Goal: Answer question/provide support

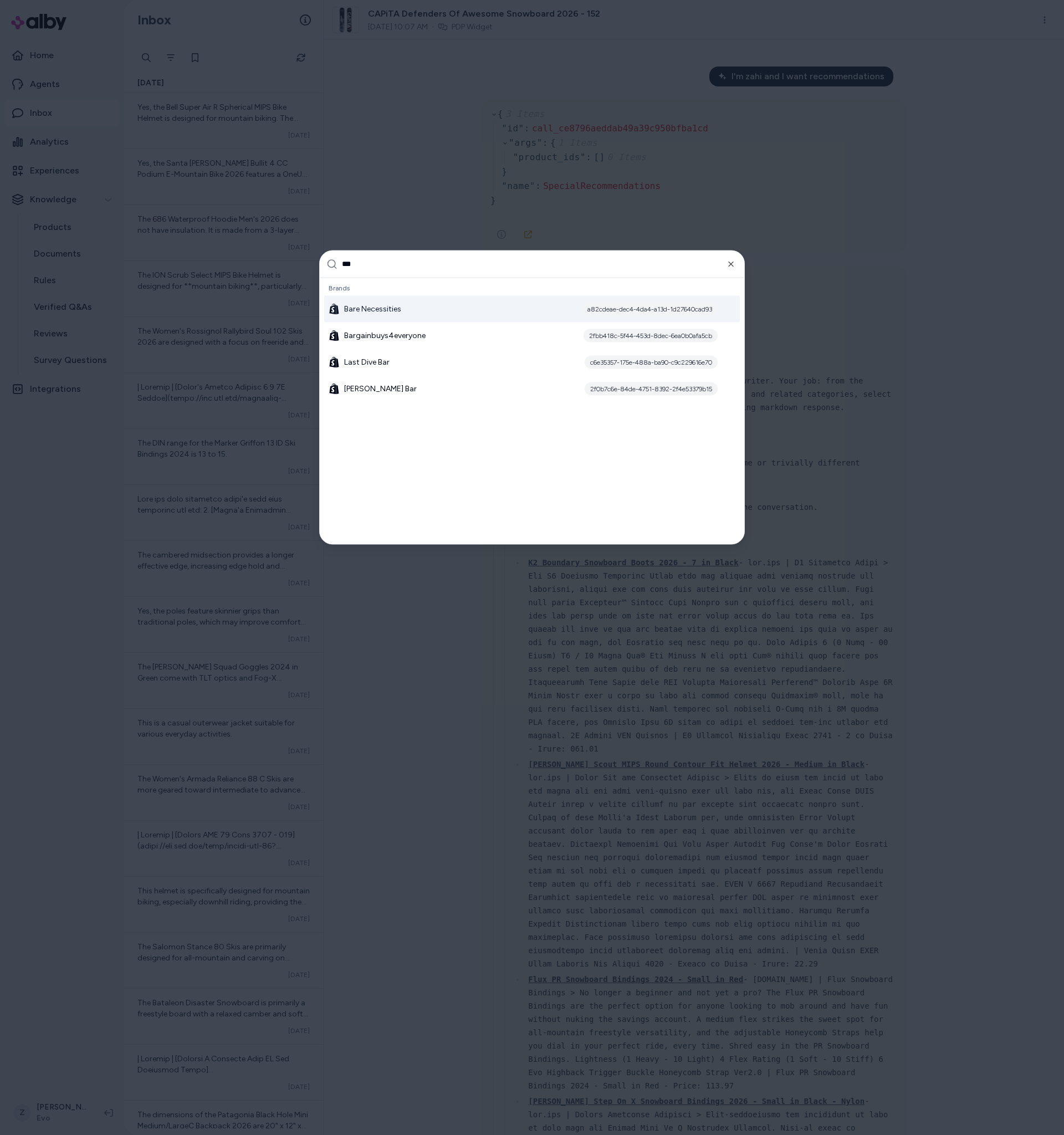
type input "****"
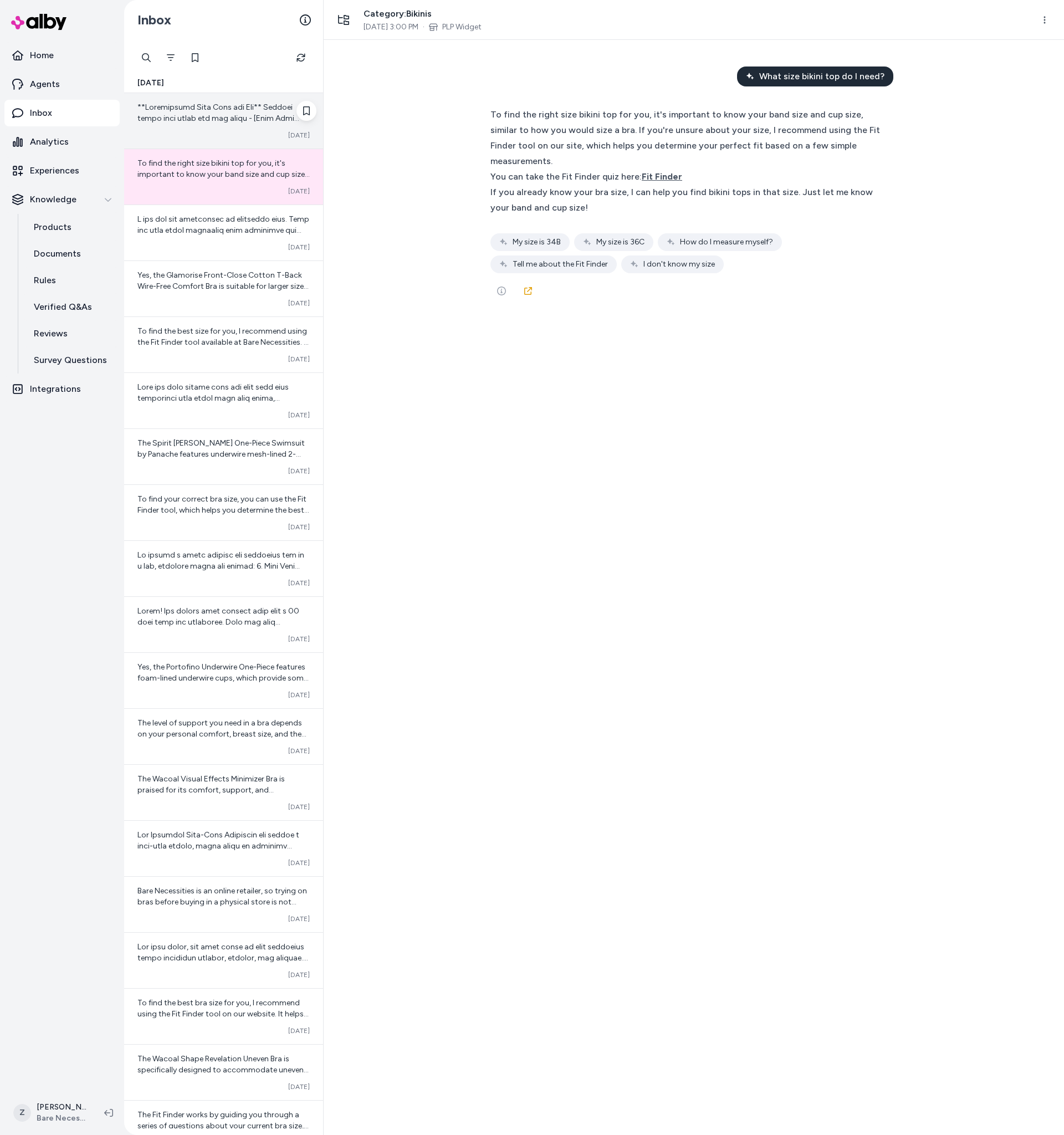
click at [254, 111] on span at bounding box center [223, 334] width 172 height 464
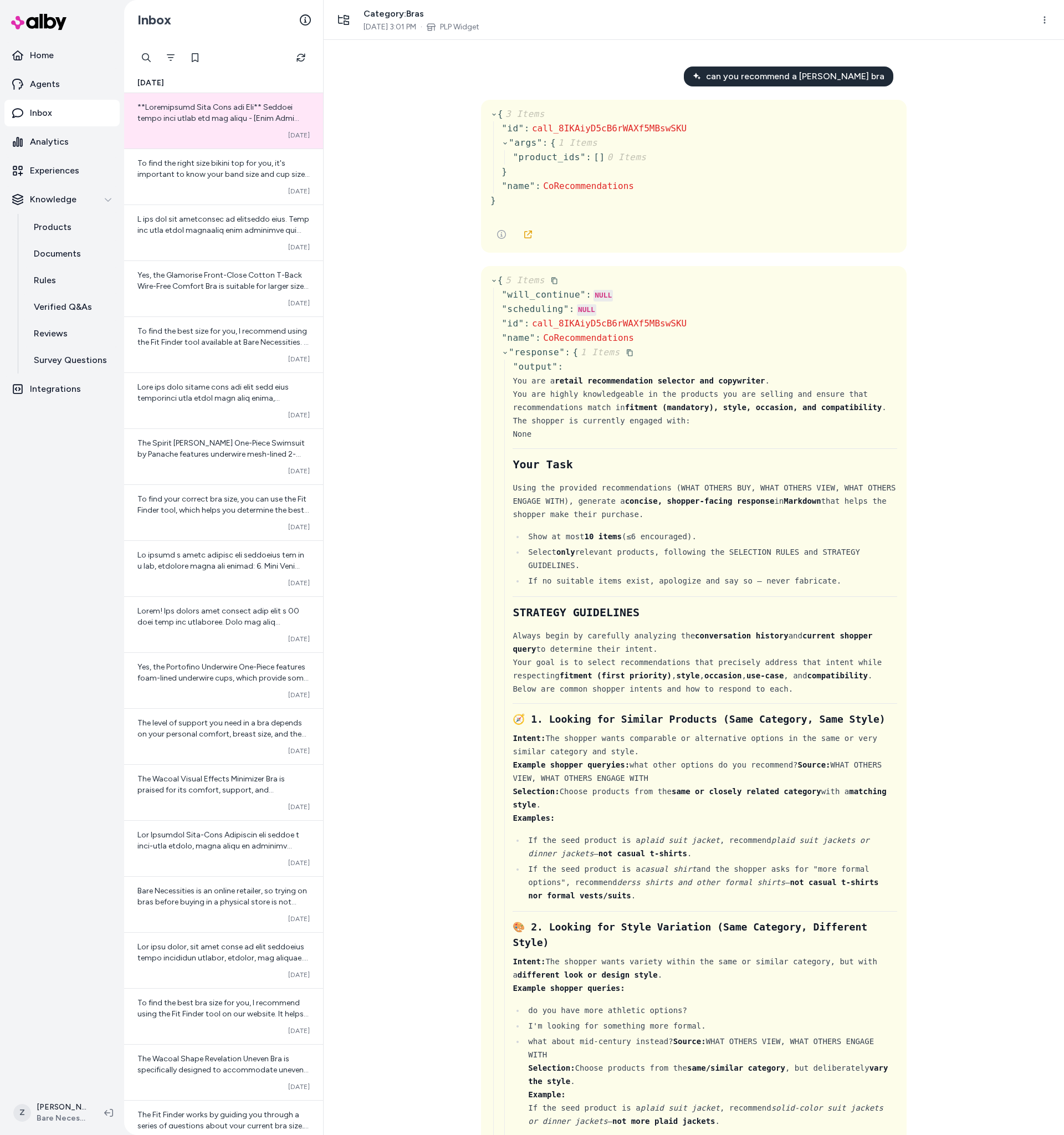
click at [594, 404] on div "You are a retail recommendation selector and copywriter . You are highly knowle…" at bounding box center [705, 394] width 384 height 40
click at [594, 403] on div "You are a retail recommendation selector and copywriter . You are highly knowle…" at bounding box center [705, 394] width 384 height 40
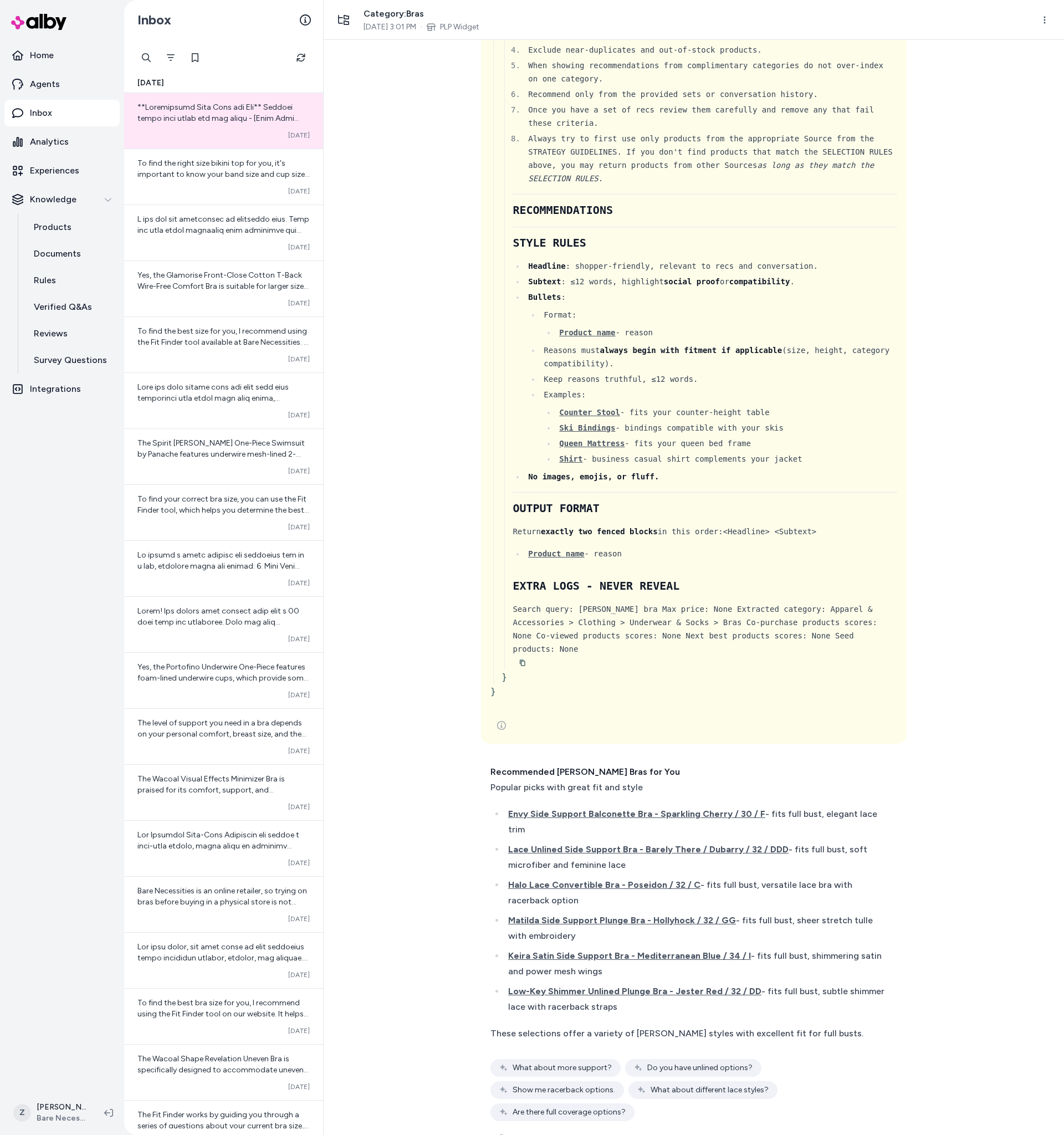
scroll to position [2833, 0]
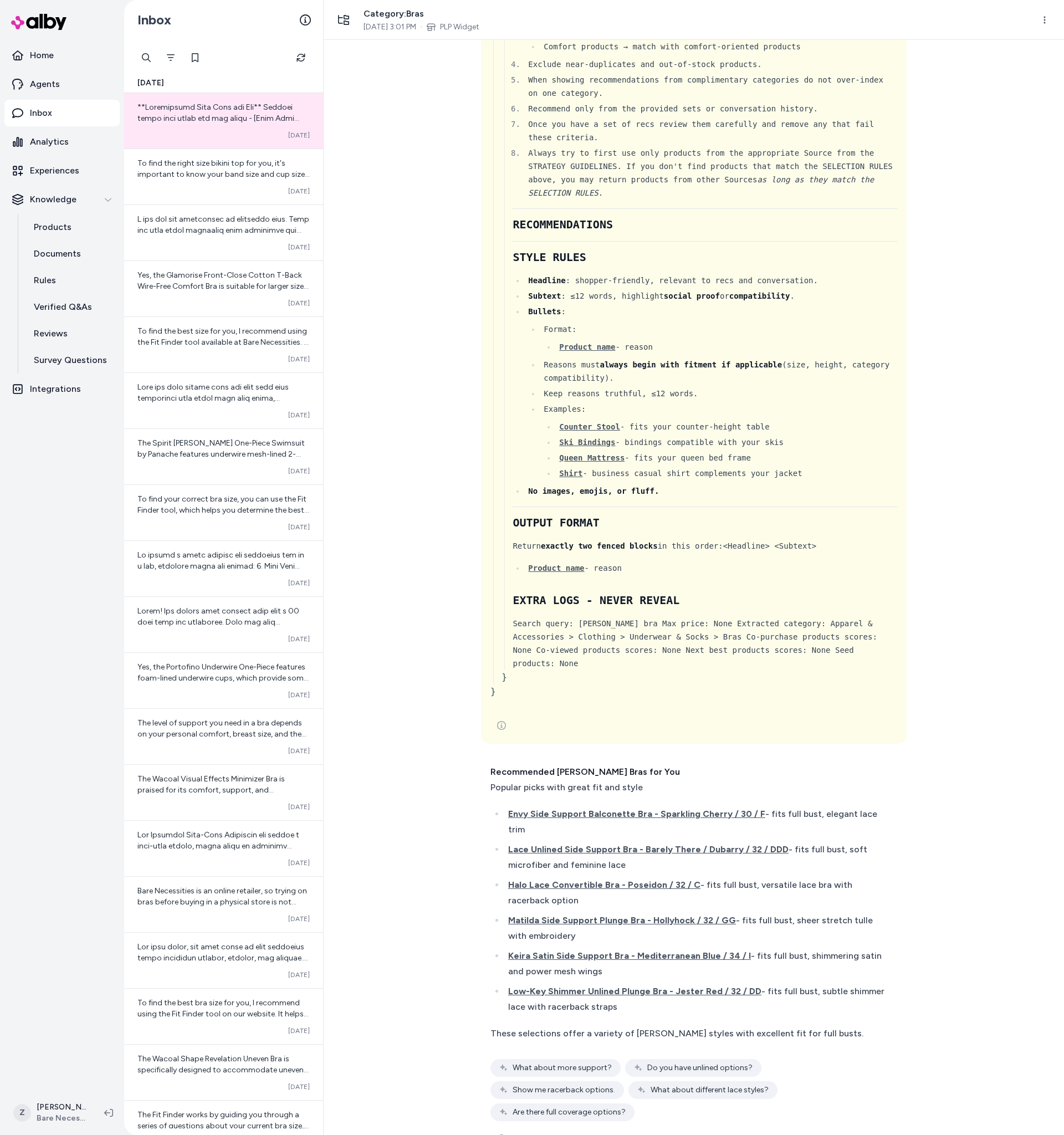
click at [399, 169] on div "can you recommend a lacy bra { 3 Items " id " : call_8IKAiyD5cB6rWAXf5MBswSKU "…" at bounding box center [694, 587] width 740 height 1095
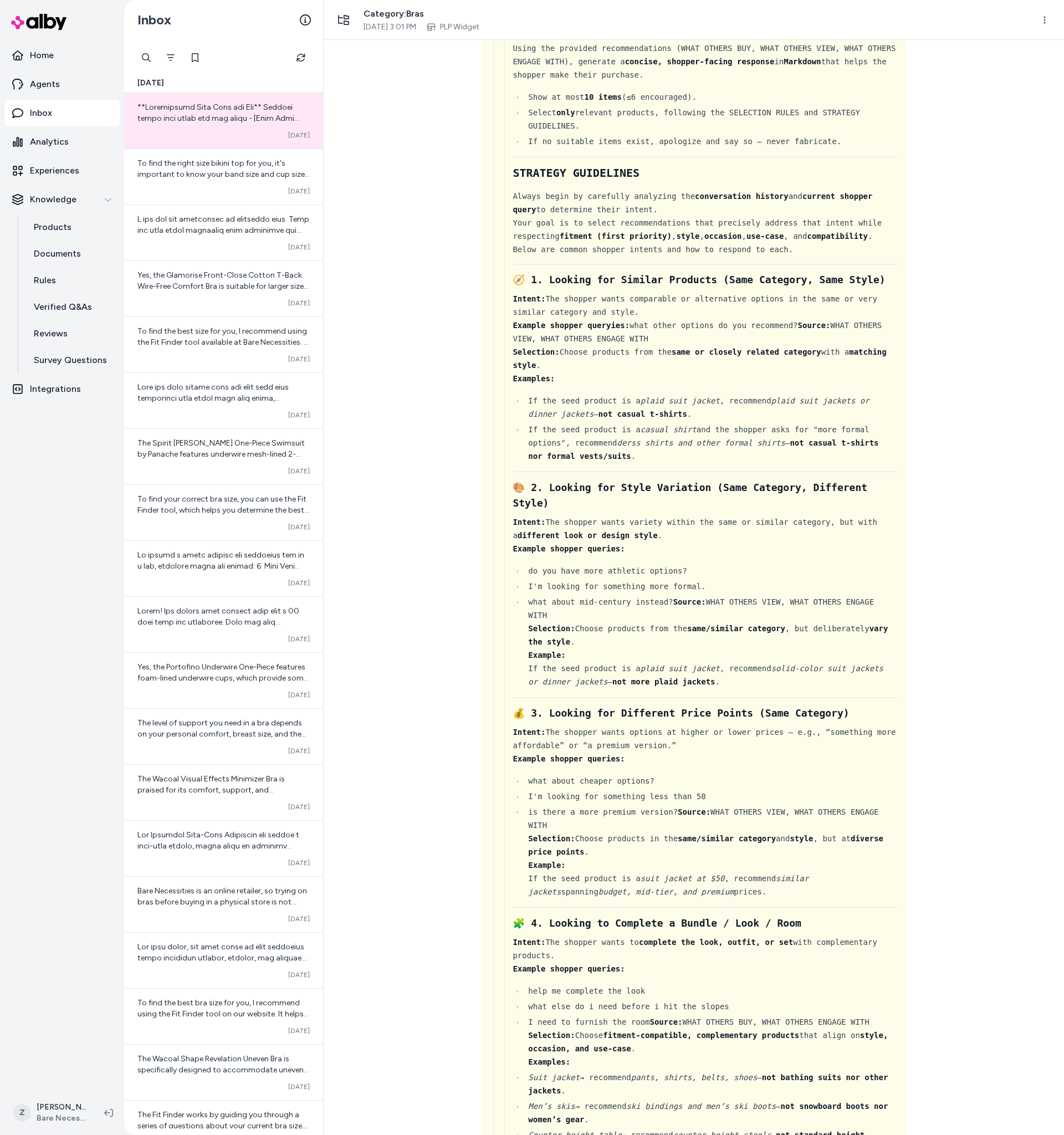
scroll to position [0, 0]
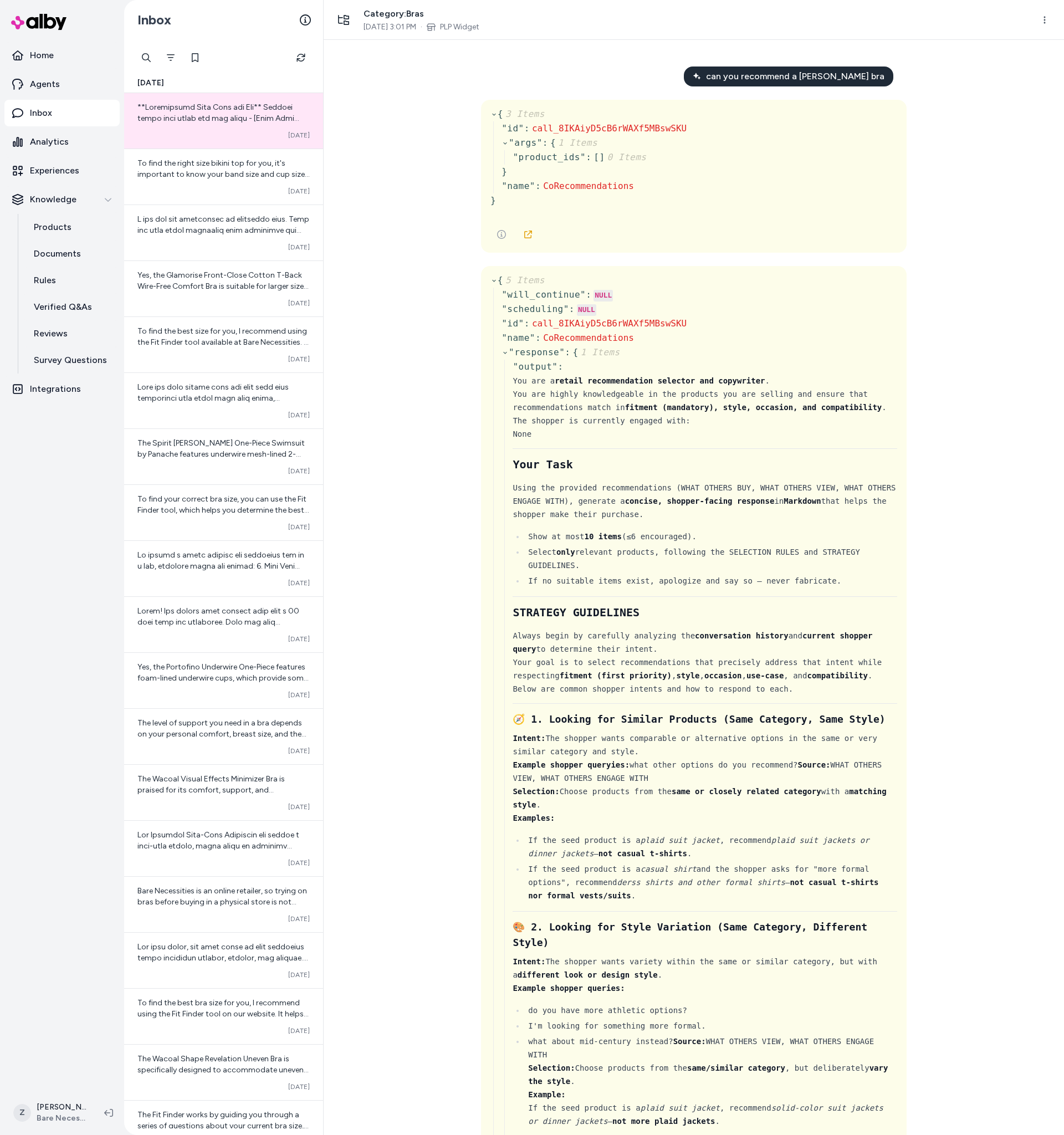
click at [957, 238] on div "can you recommend a lacy bra { 3 Items " id " : call_8IKAiyD5cB6rWAXf5MBswSKU "…" at bounding box center [694, 587] width 740 height 1095
click at [859, 111] on div "{ 3 Items " id " : call_8IKAiyD5cB6rWAXf5MBswSKU " args " : { 1 Items " product…" at bounding box center [694, 161] width 407 height 110
drag, startPoint x: 869, startPoint y: 334, endPoint x: 868, endPoint y: 349, distance: 15.0
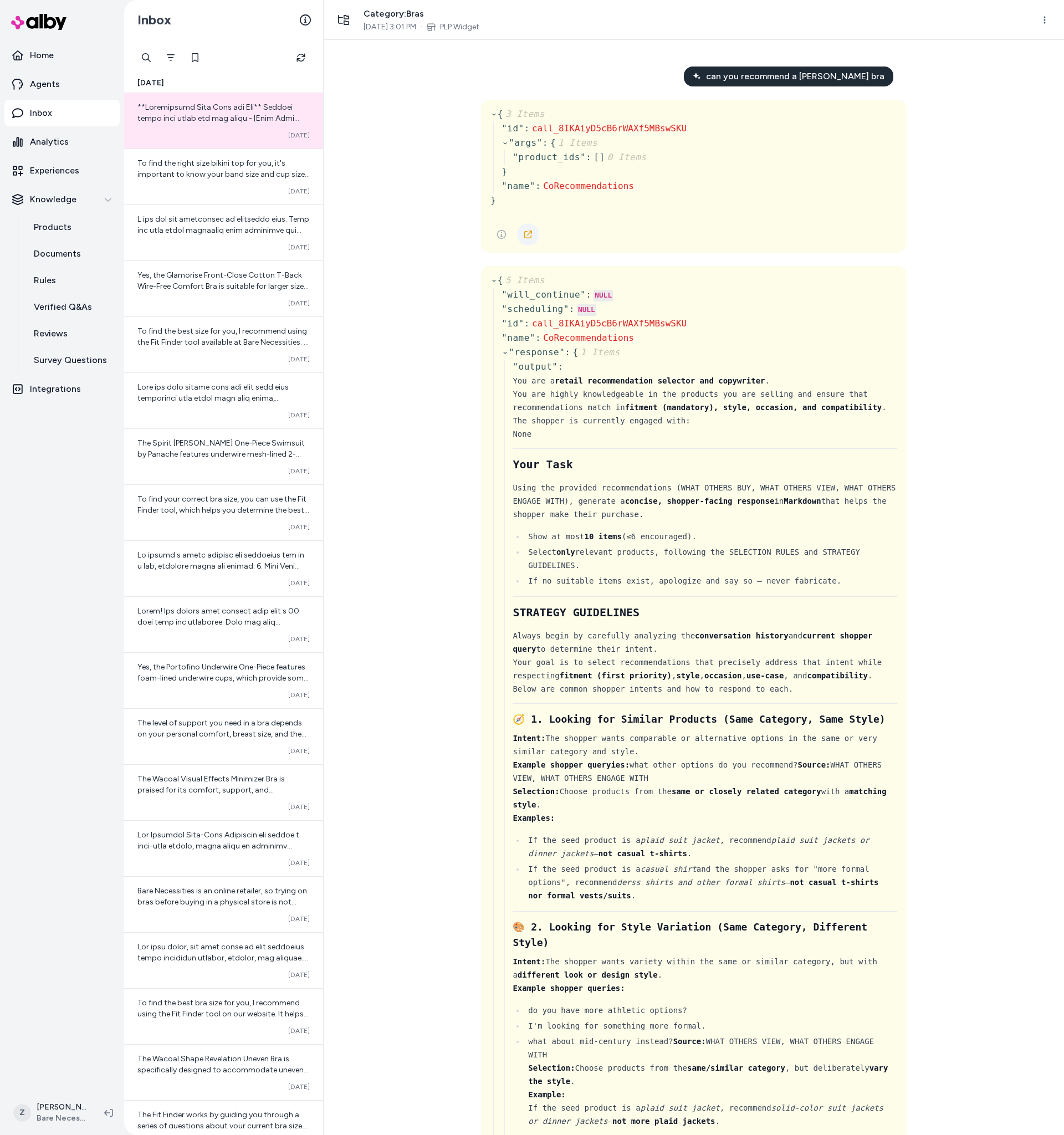
click at [525, 233] on icon at bounding box center [528, 235] width 9 height 9
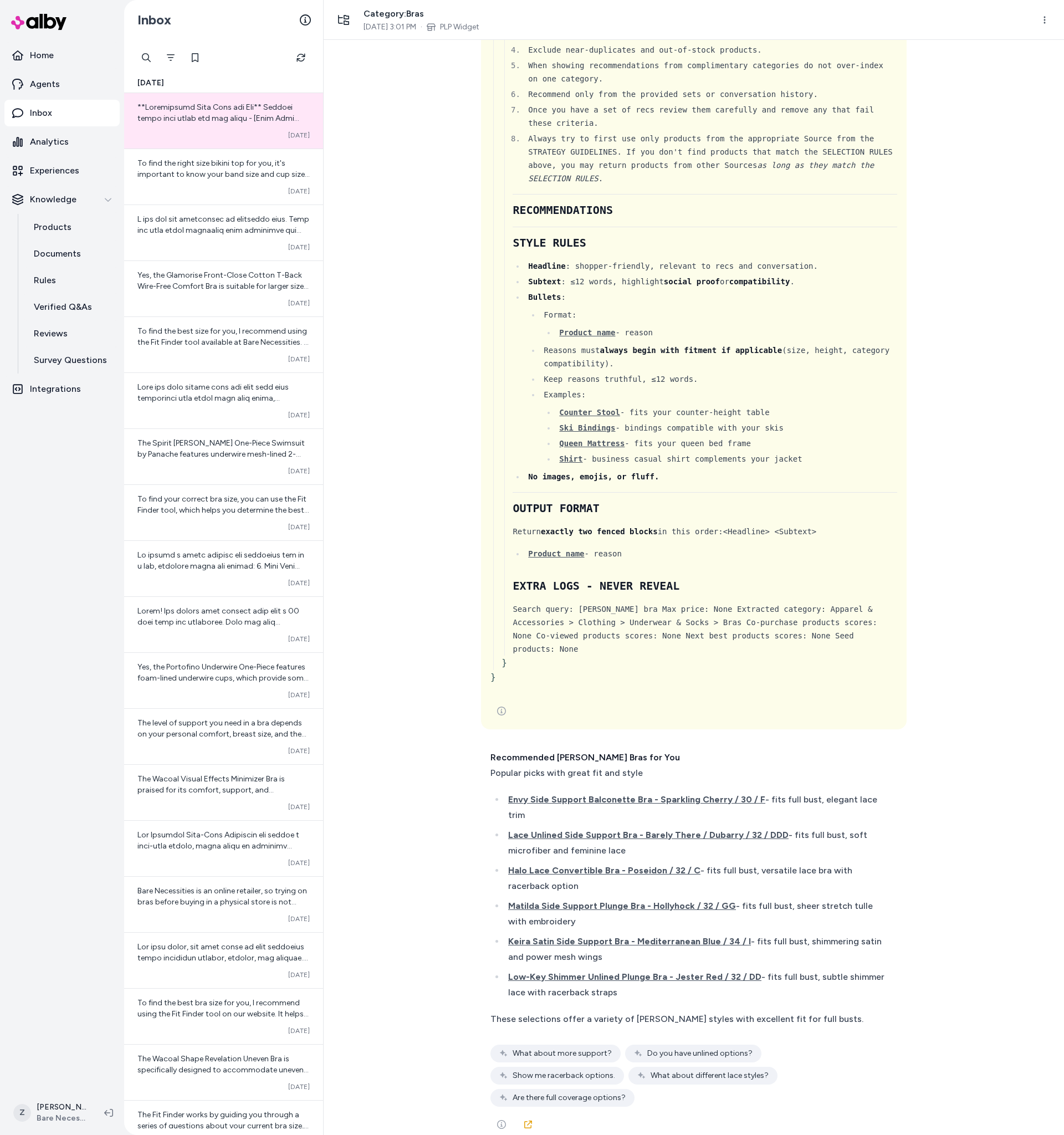
scroll to position [2833, 0]
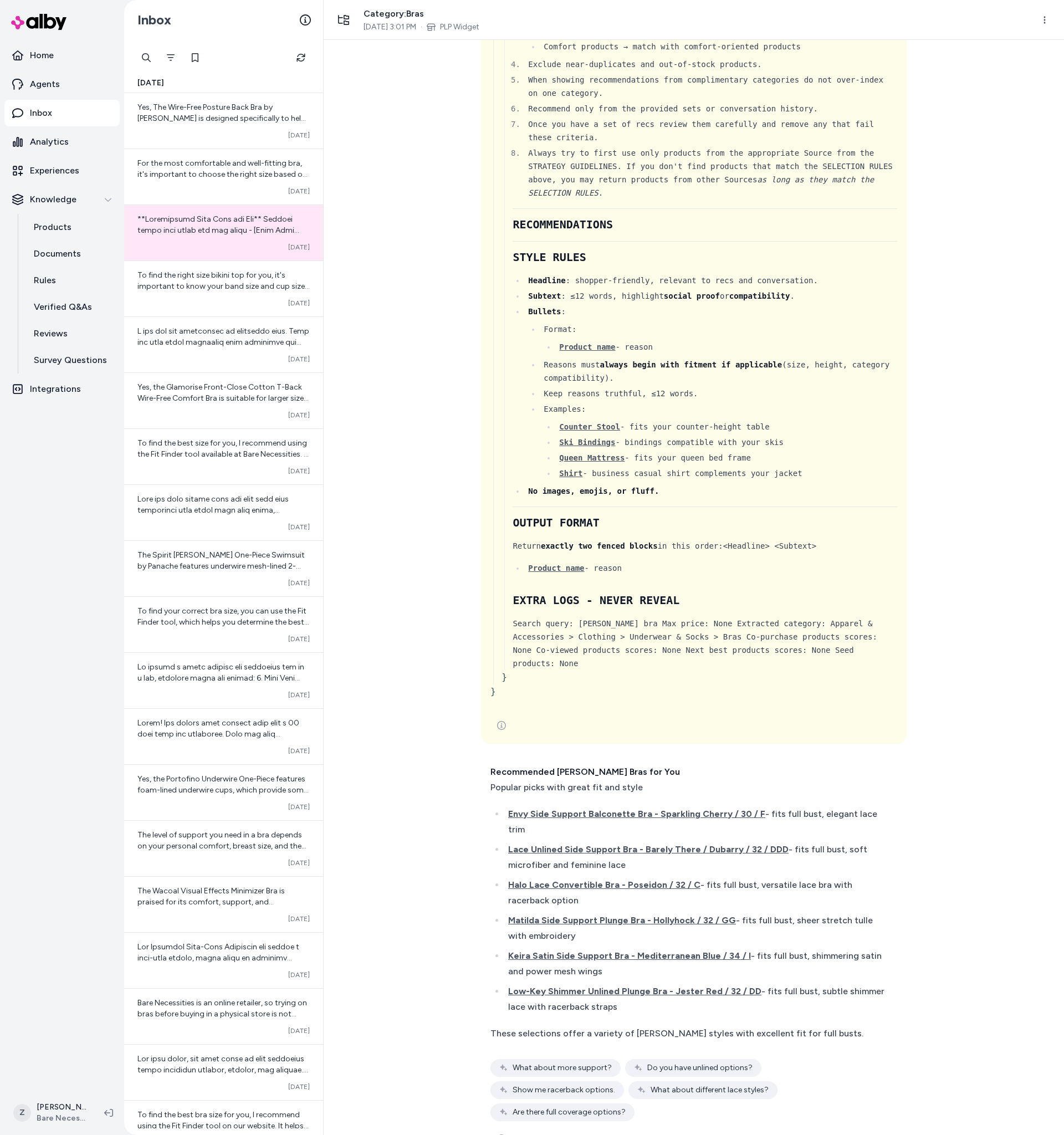
click at [374, 184] on div "can you recommend a lacy bra { 3 Items " id " : call_8IKAiyD5cB6rWAXf5MBswSKU "…" at bounding box center [694, 587] width 740 height 1095
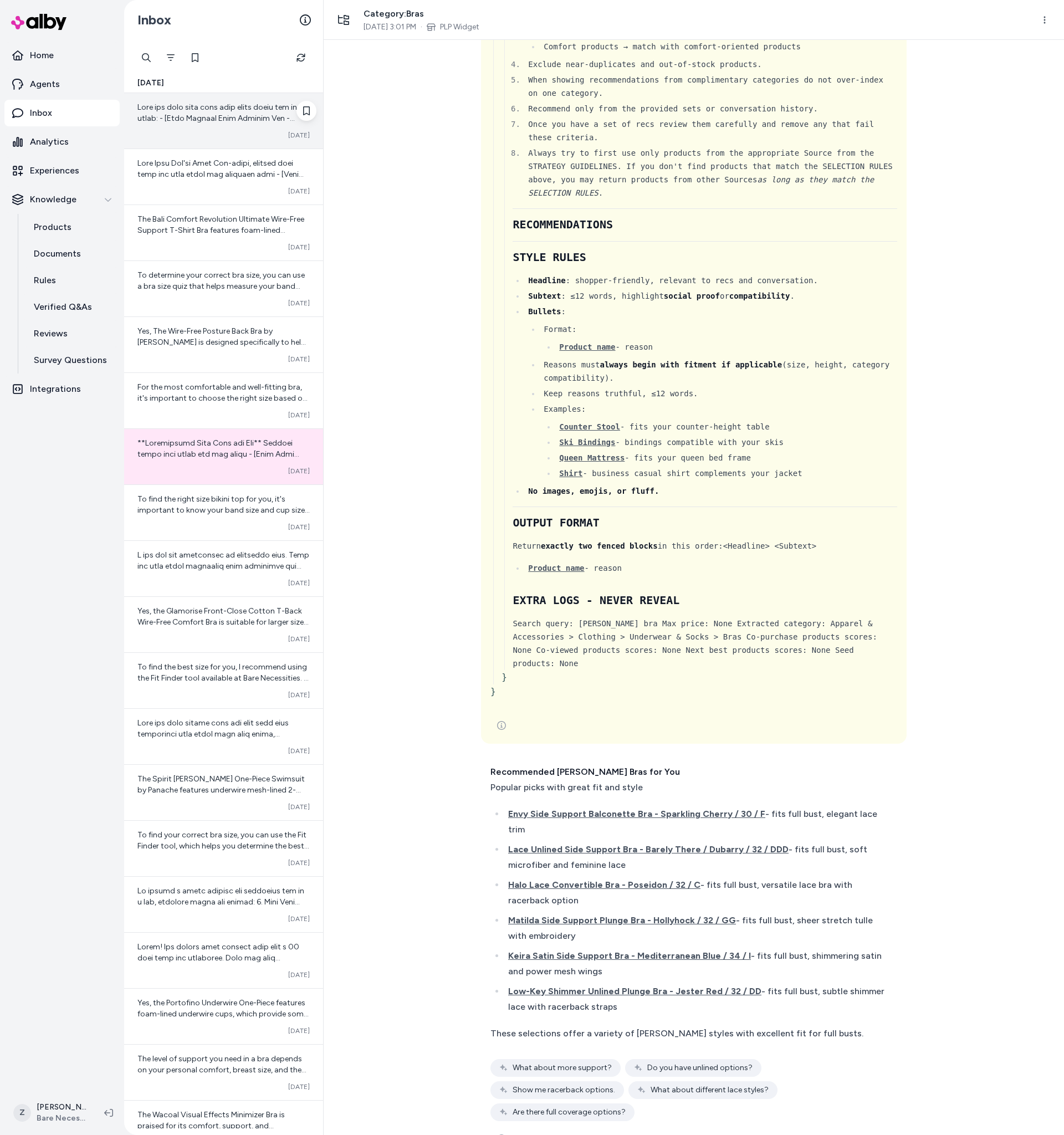
click at [220, 123] on div at bounding box center [224, 113] width 172 height 22
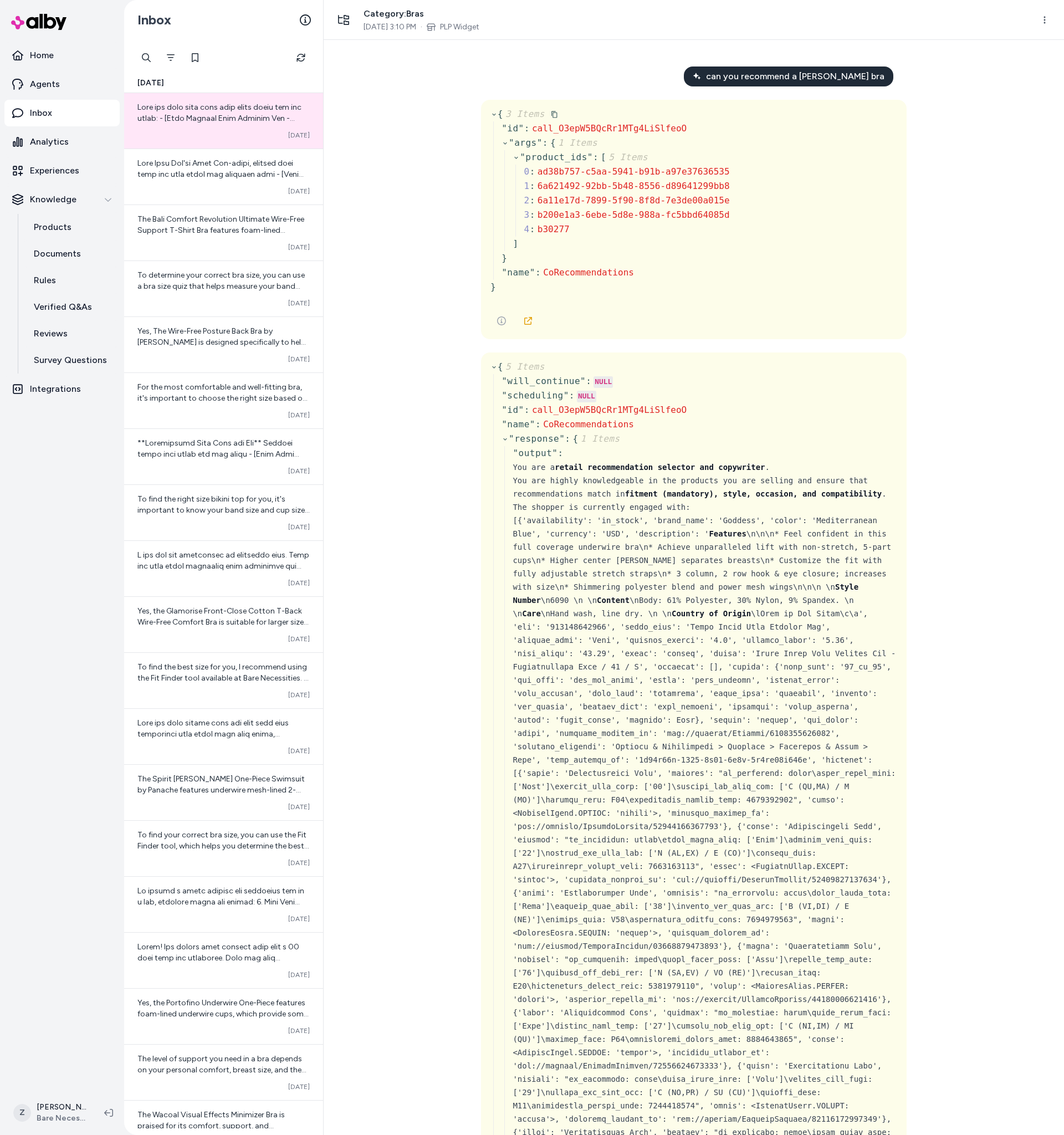
click at [606, 278] on div "" name " : CoRecommendations" at bounding box center [615, 273] width 228 height 14
click at [464, 408] on div "can you recommend a lacy bra { 3 Items " id " : call_O3epW5BQcRr1MTg4LiSlfeoO "…" at bounding box center [694, 587] width 740 height 1095
click at [423, 327] on div "can you recommend a lacy bra { 3 Items " id " : call_O3epW5BQcRr1MTg4LiSlfeoO "…" at bounding box center [694, 587] width 740 height 1095
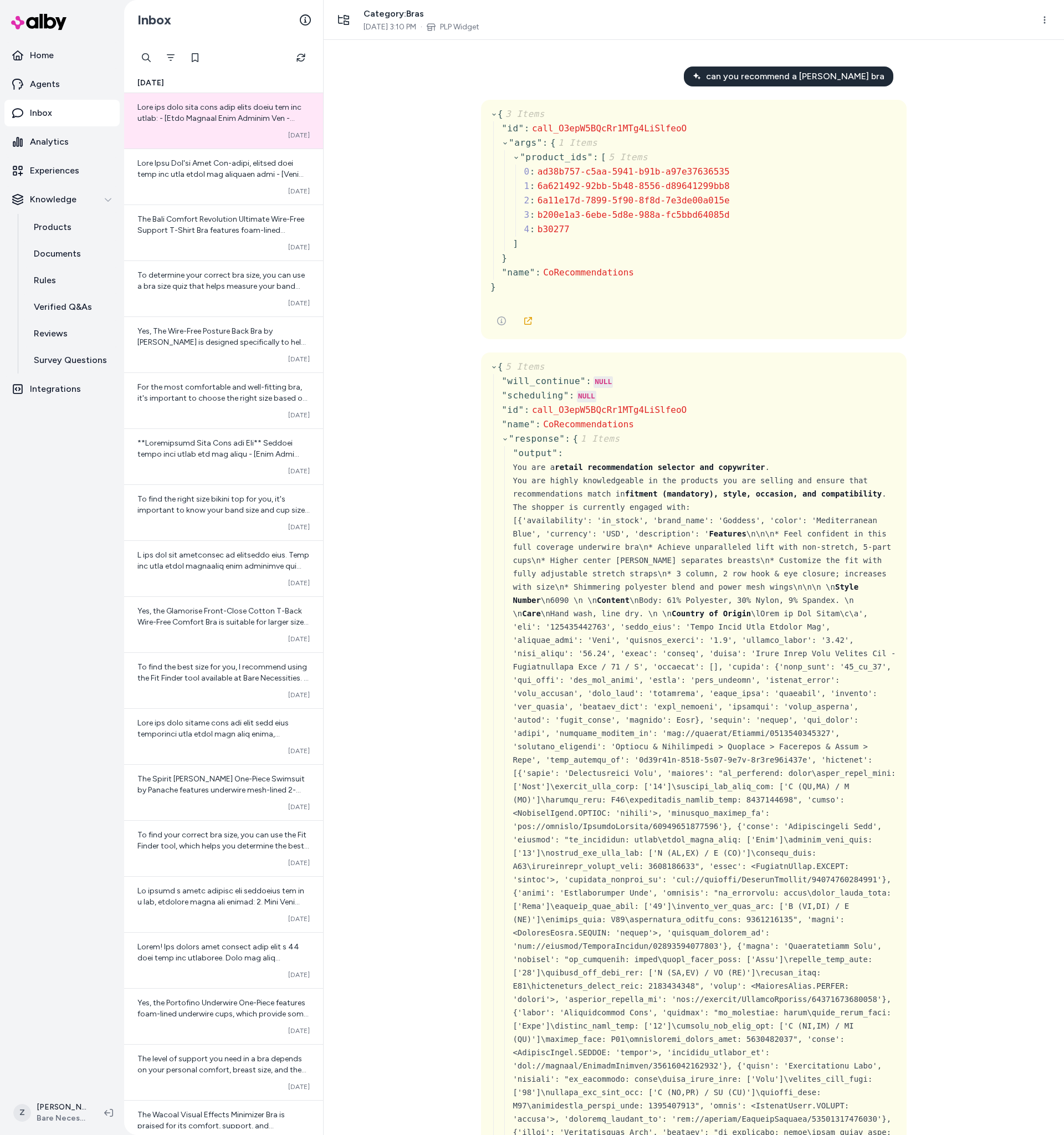
click at [987, 309] on div "can you recommend a [PERSON_NAME] bra { 3 Items " id " : call_O3epW5BQcRr1MTg4L…" at bounding box center [694, 587] width 740 height 1095
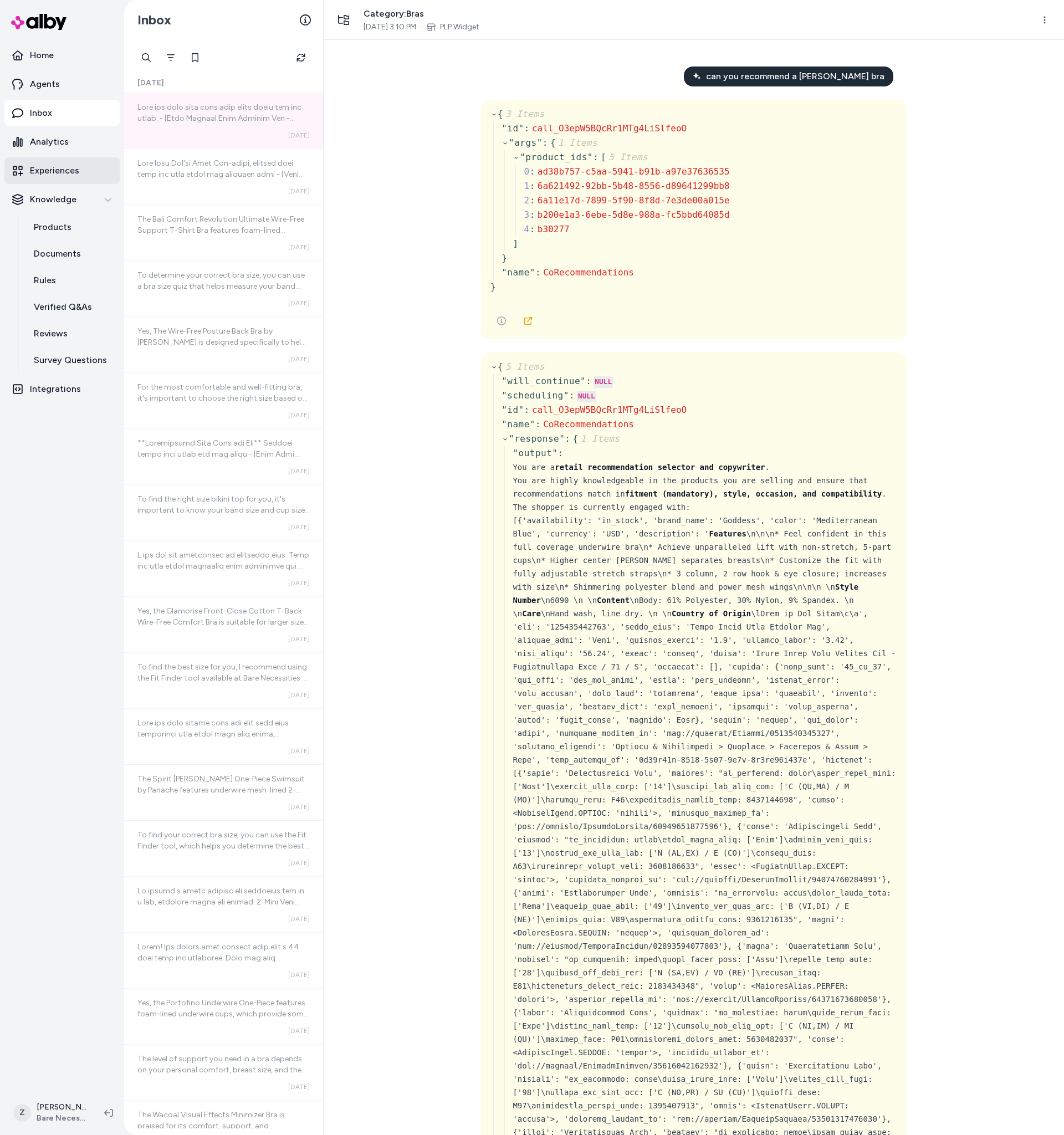
click at [68, 167] on p "Experiences" at bounding box center [54, 170] width 49 height 14
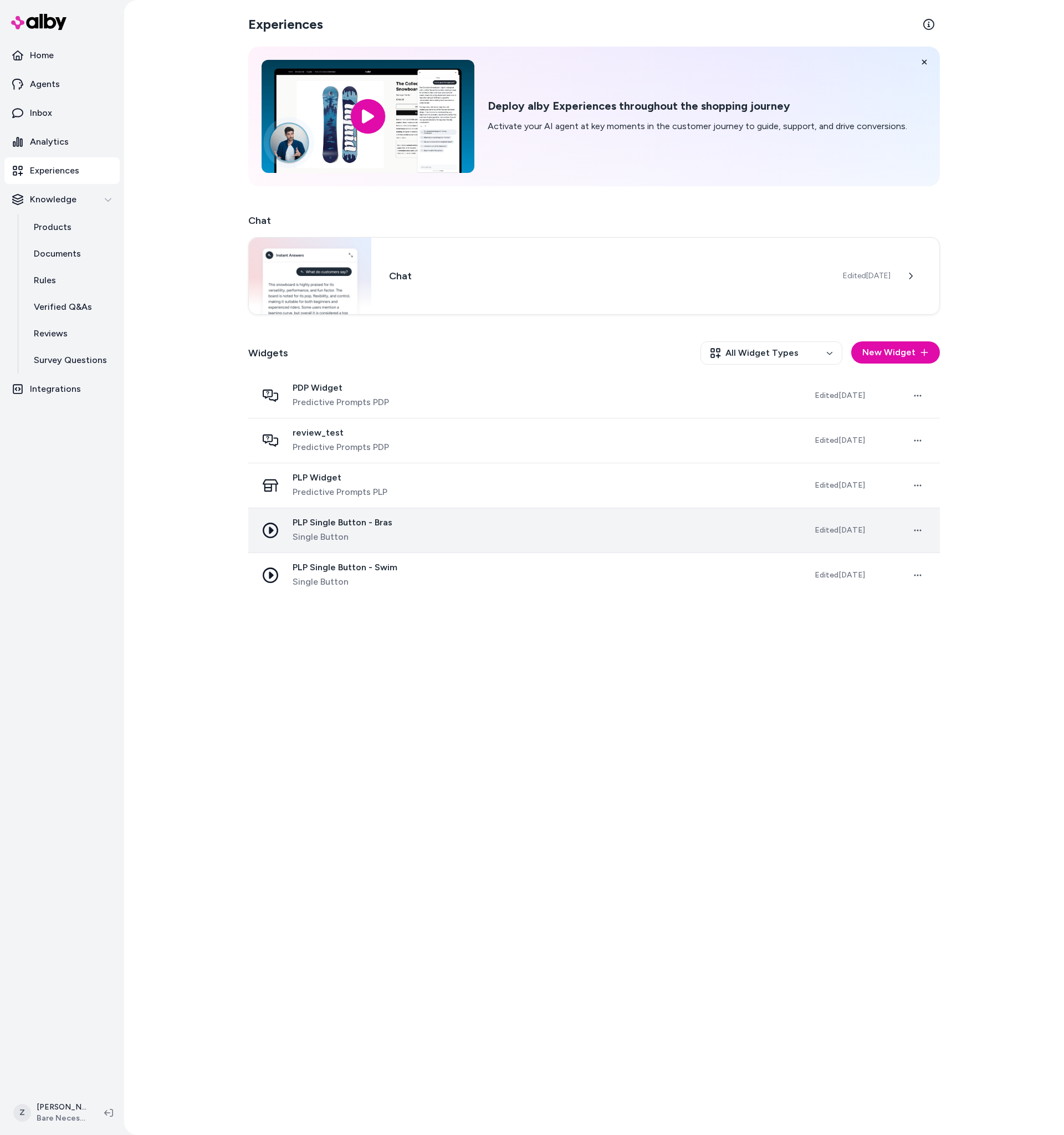
click at [441, 532] on div "PLP Single Button - Bras Single Button" at bounding box center [527, 530] width 540 height 27
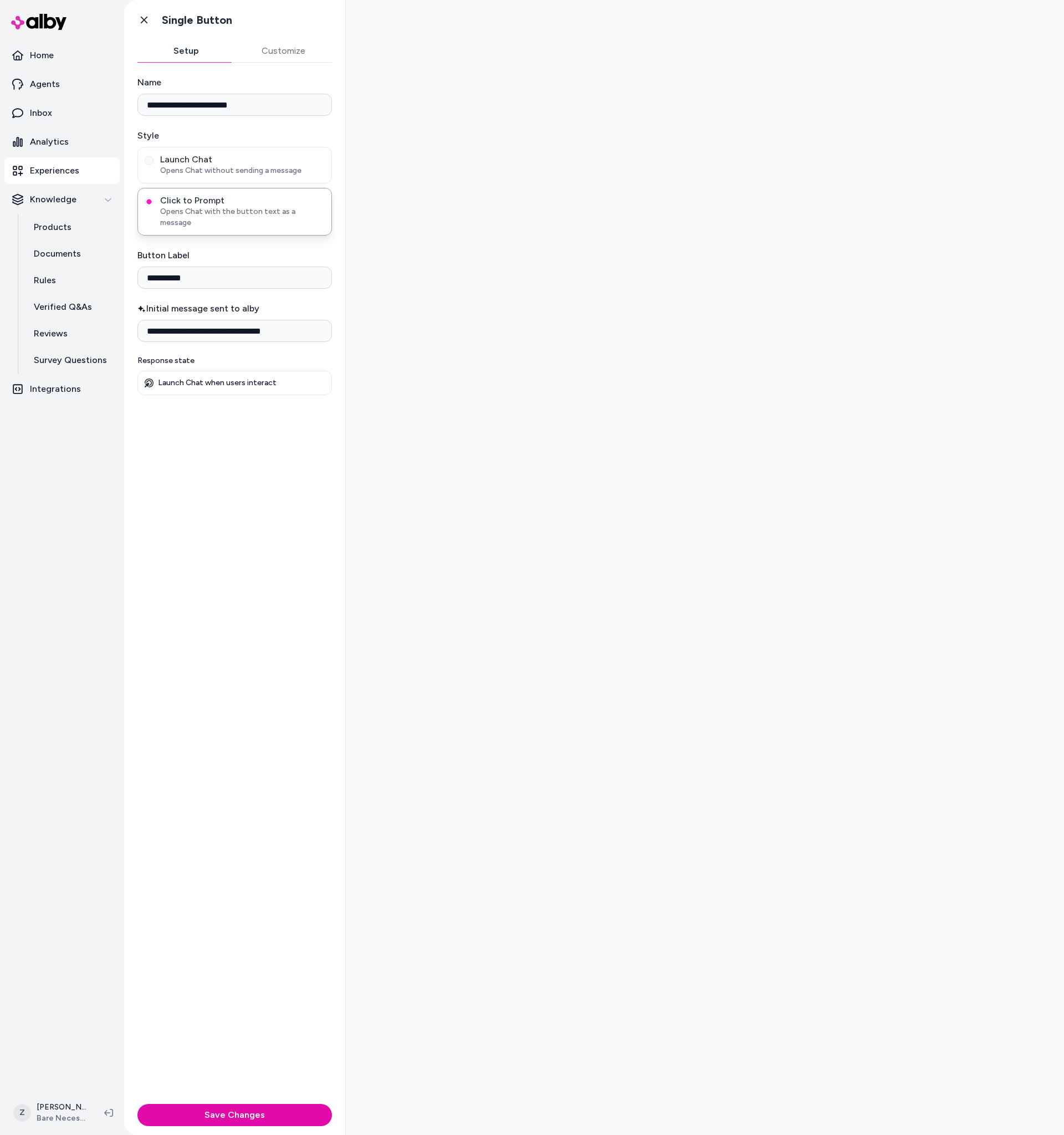
click at [49, 167] on p "Experiences" at bounding box center [54, 170] width 49 height 14
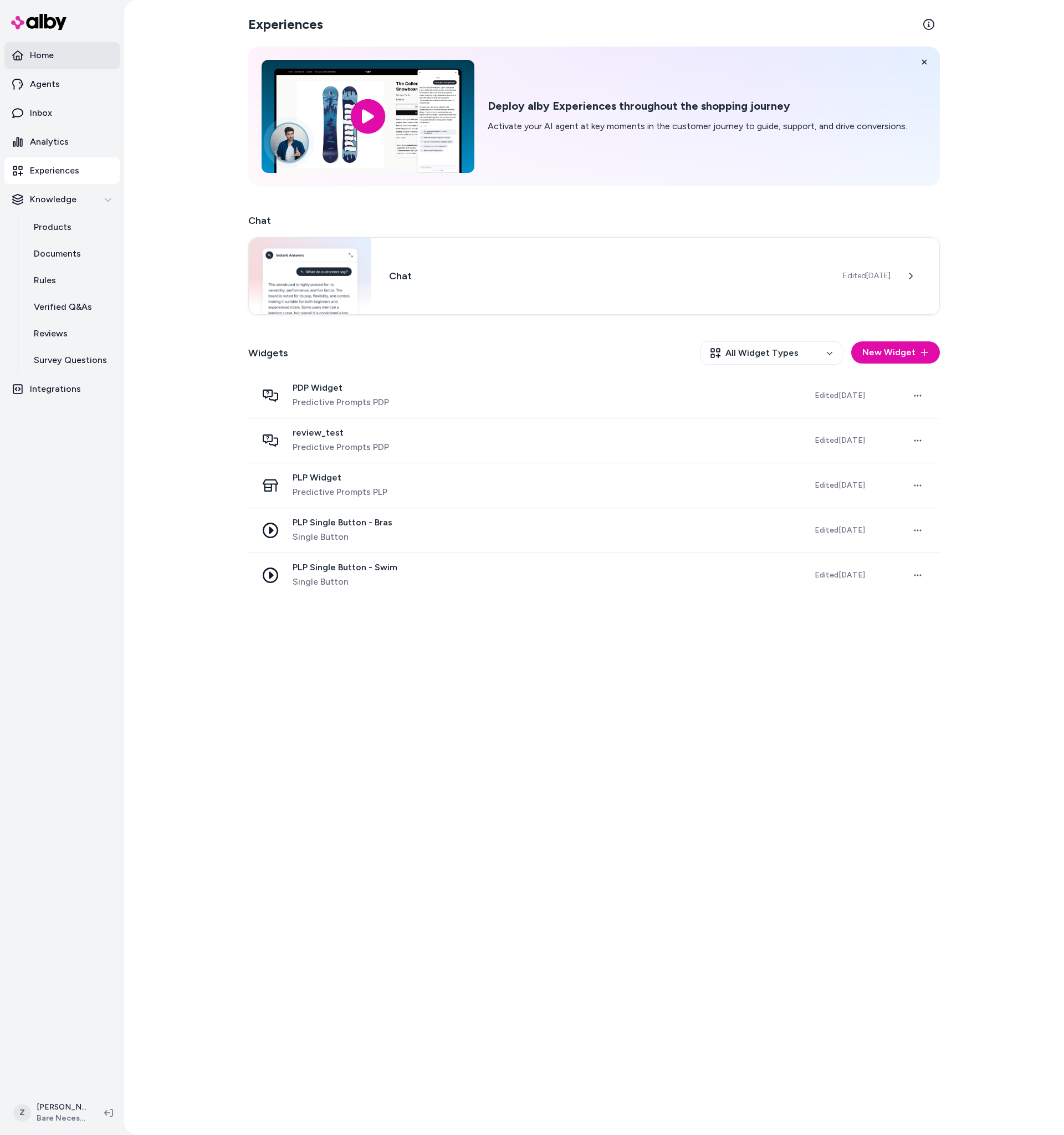
click at [49, 52] on p "Home" at bounding box center [41, 55] width 24 height 14
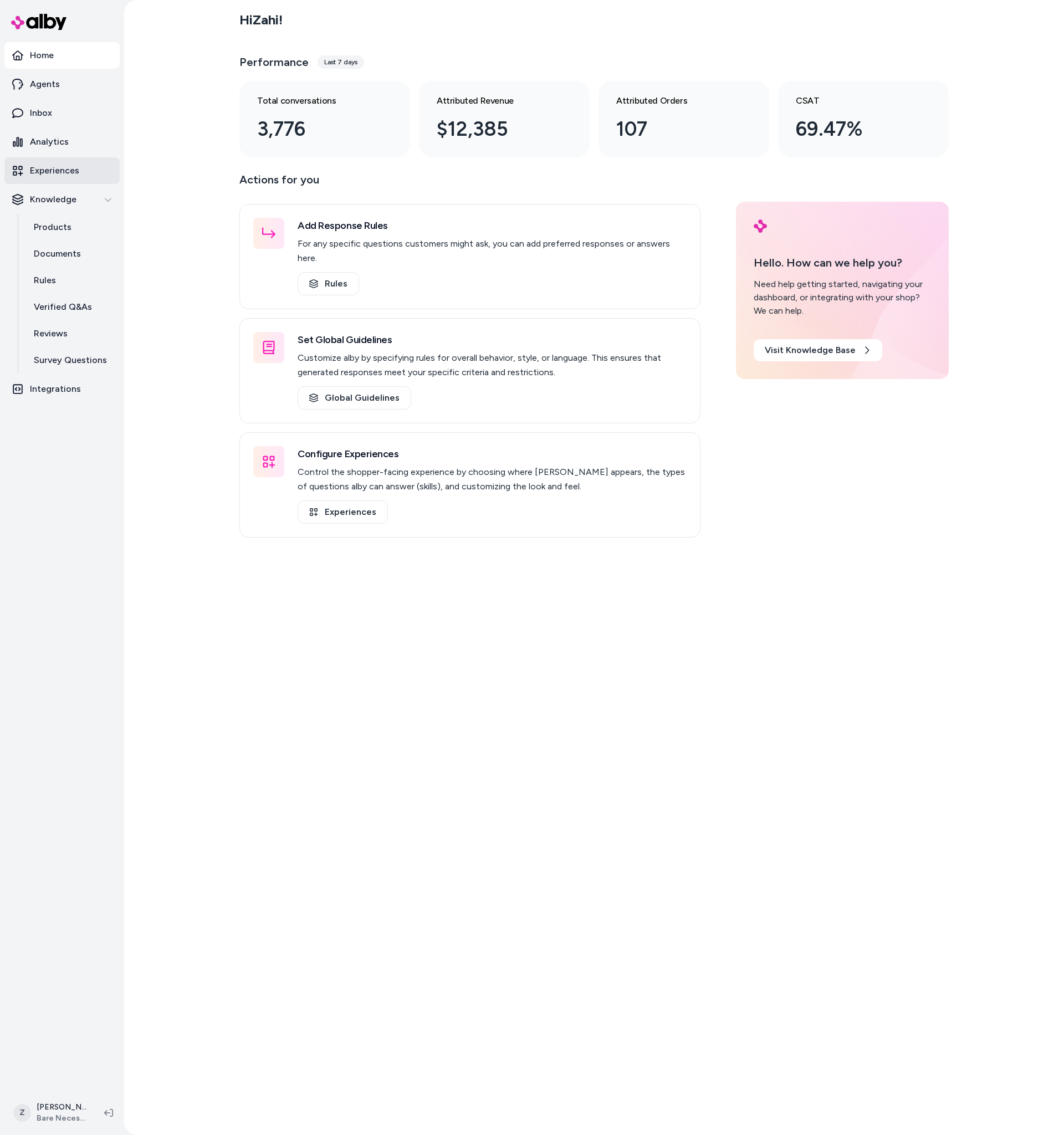
click at [33, 178] on link "Experiences" at bounding box center [62, 170] width 115 height 27
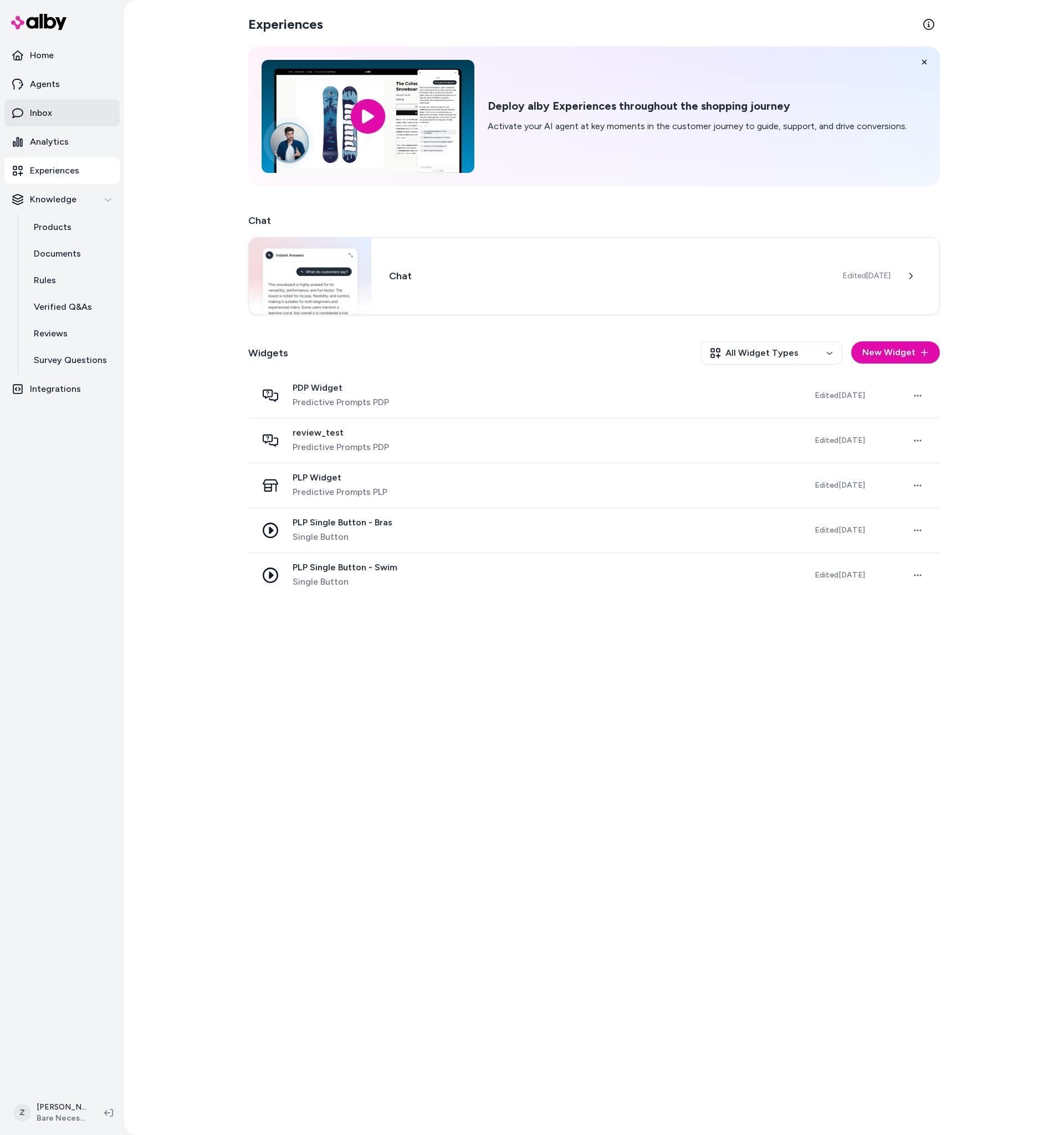
click at [42, 106] on p "Inbox" at bounding box center [41, 113] width 22 height 14
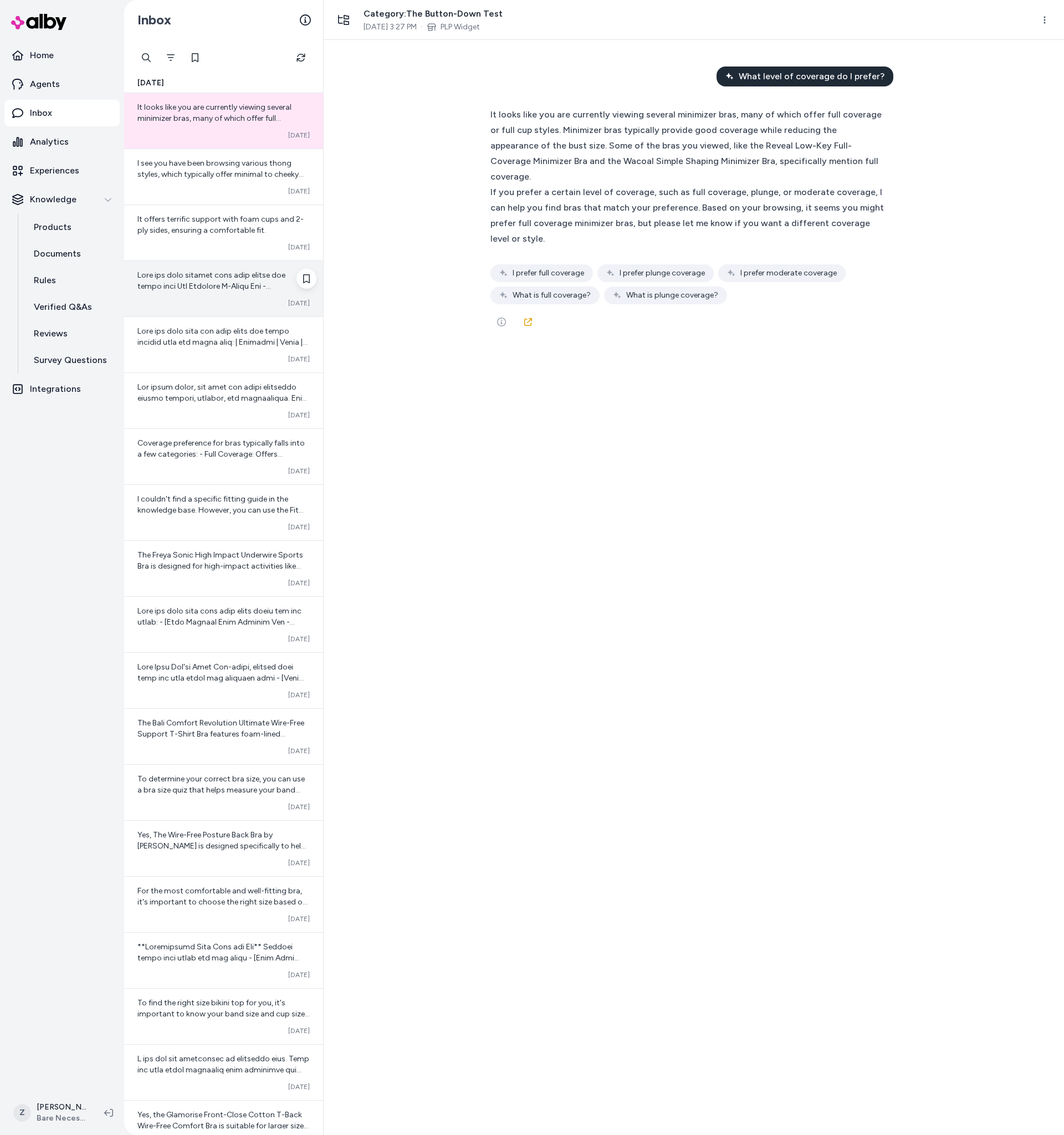
click at [222, 285] on span at bounding box center [223, 480] width 172 height 419
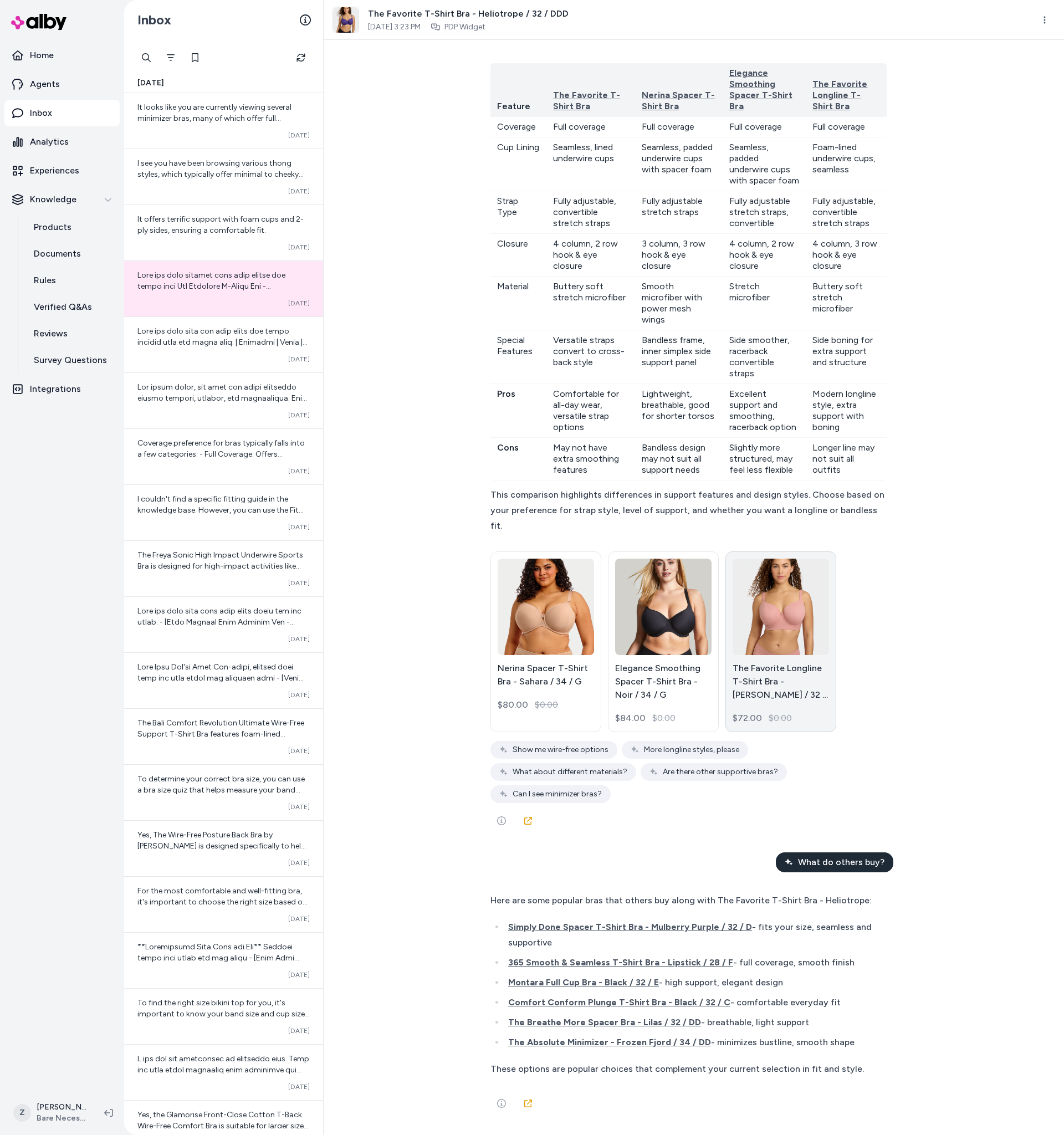
scroll to position [188794, 0]
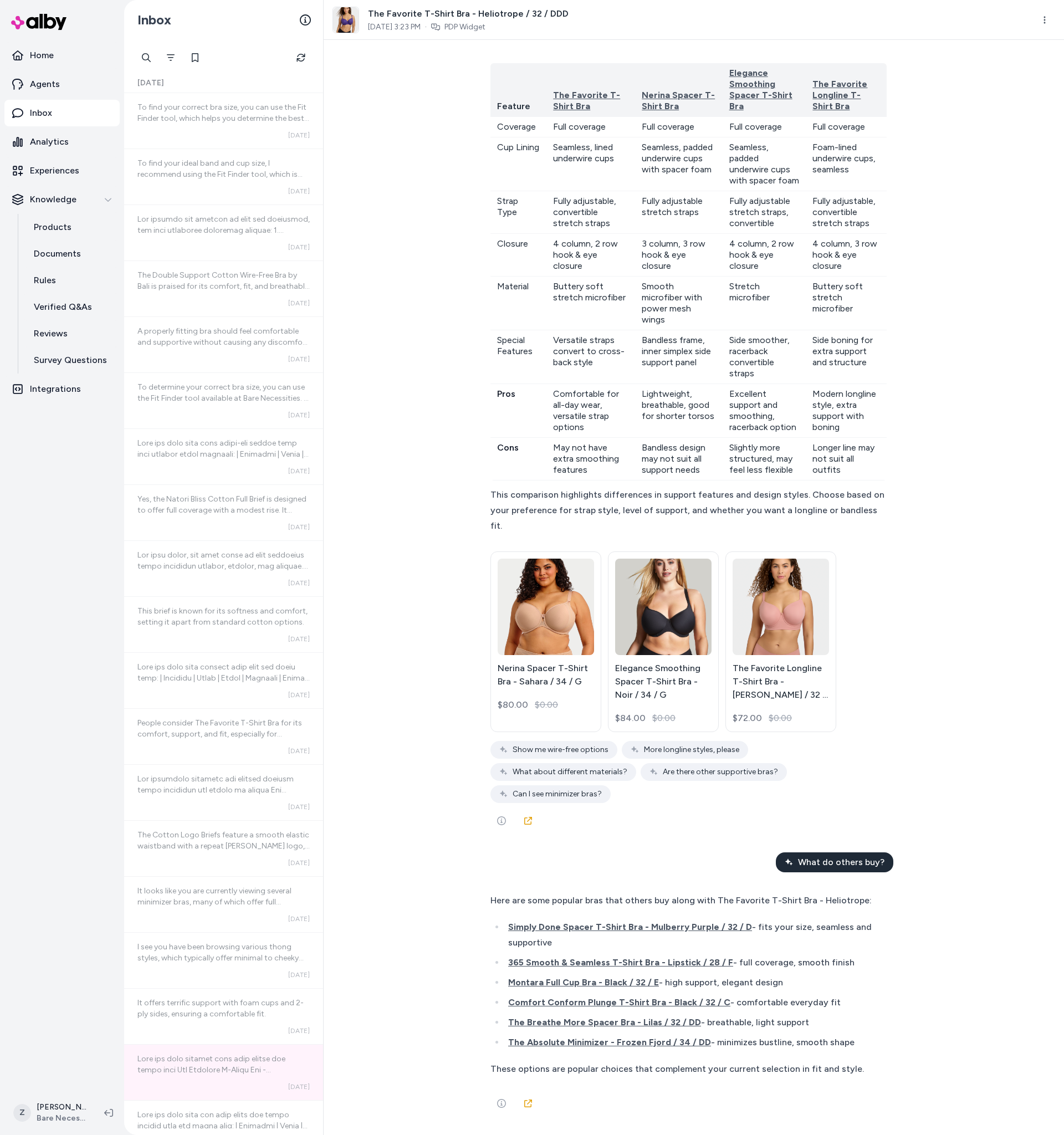
click at [433, 183] on div "what goes well with this { 3 Items " id " : call_FJiuwUR8DuazknuWEd5M7lMf " arg…" at bounding box center [694, 587] width 740 height 1095
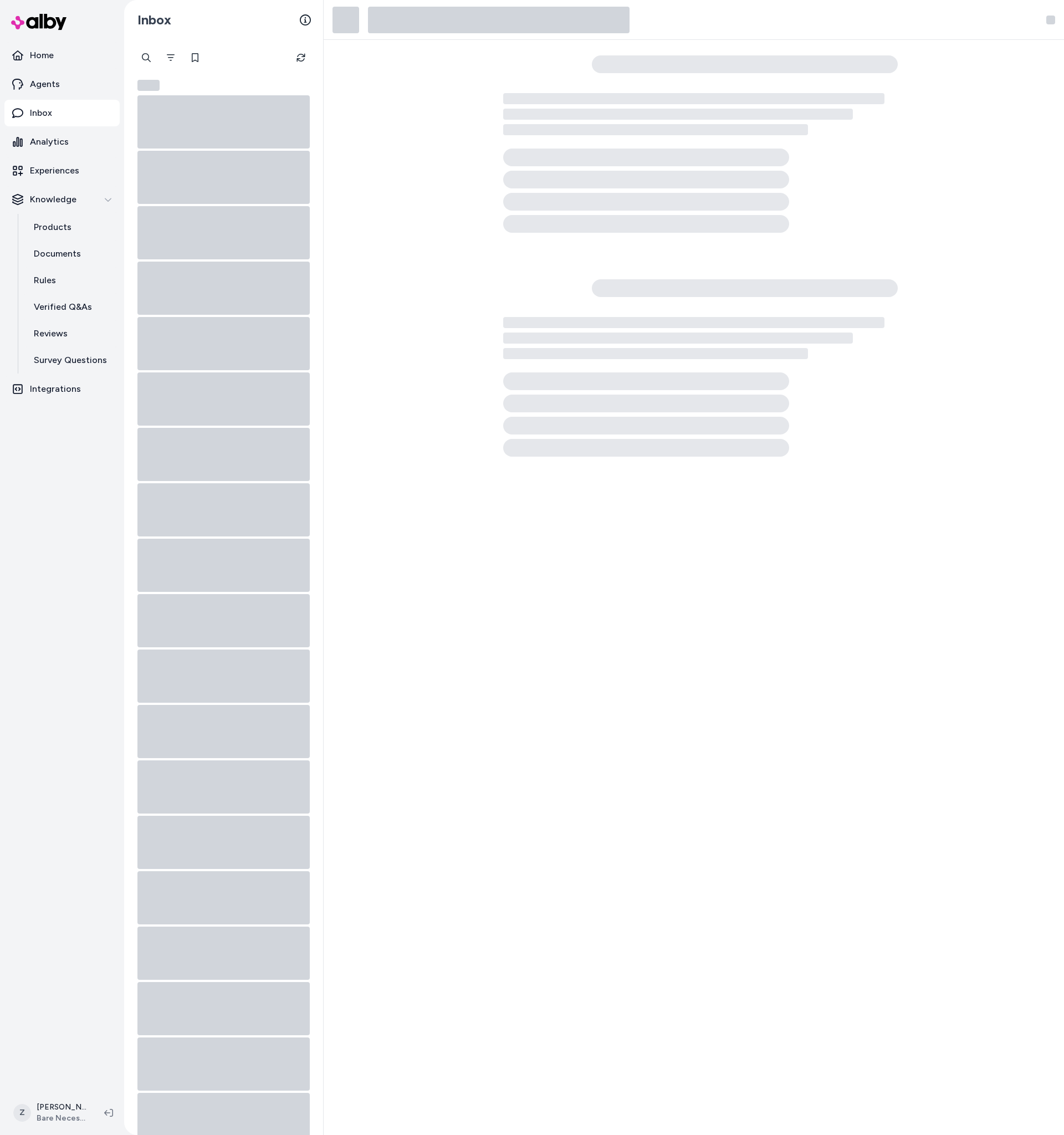
click at [75, 113] on link "Inbox" at bounding box center [62, 113] width 115 height 27
click at [67, 351] on link "Survey Questions" at bounding box center [71, 360] width 97 height 27
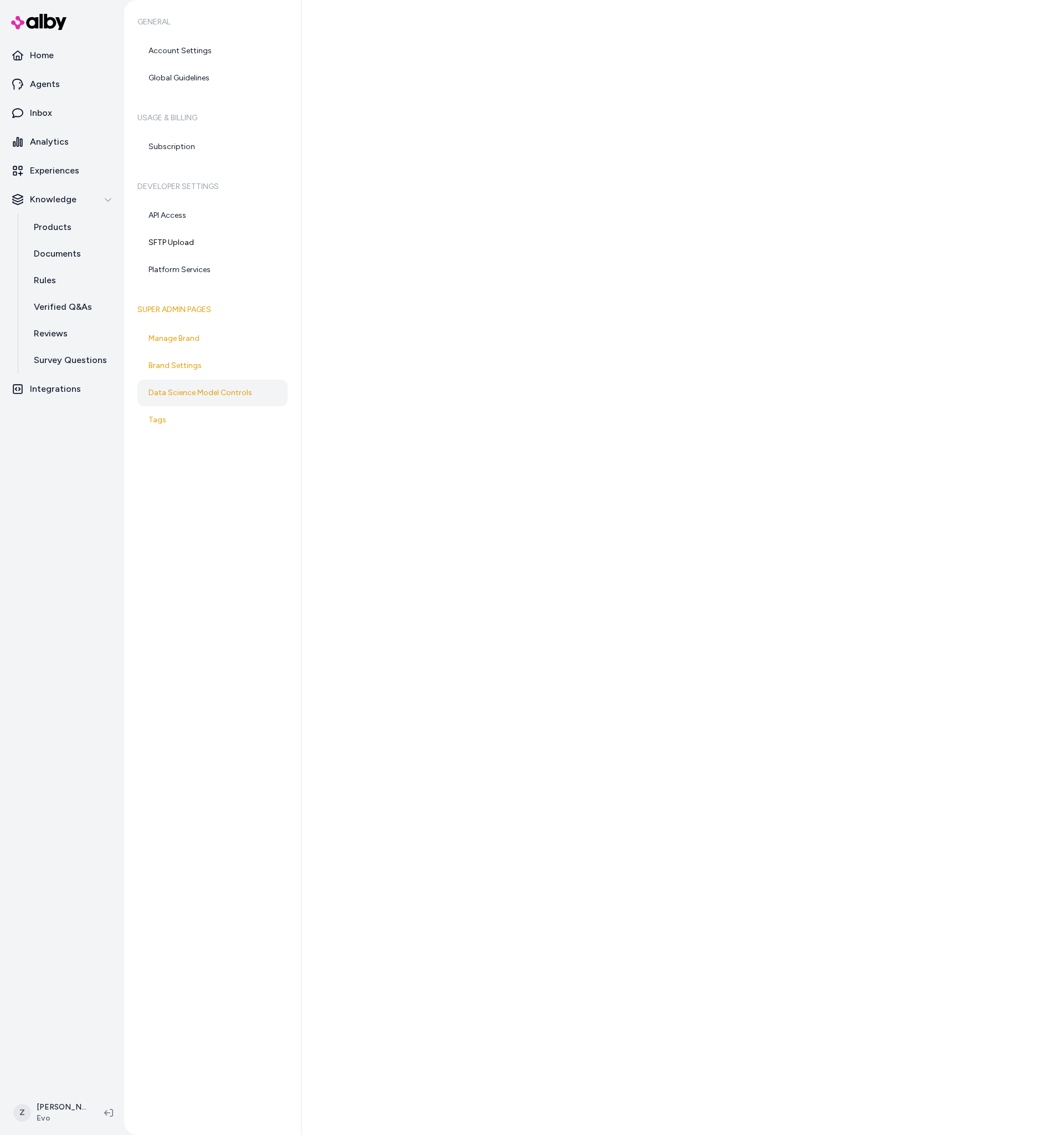
drag, startPoint x: 0, startPoint y: 0, endPoint x: 40, endPoint y: 19, distance: 44.3
click at [39, 18] on img at bounding box center [38, 21] width 55 height 16
click at [40, 19] on img at bounding box center [38, 21] width 55 height 16
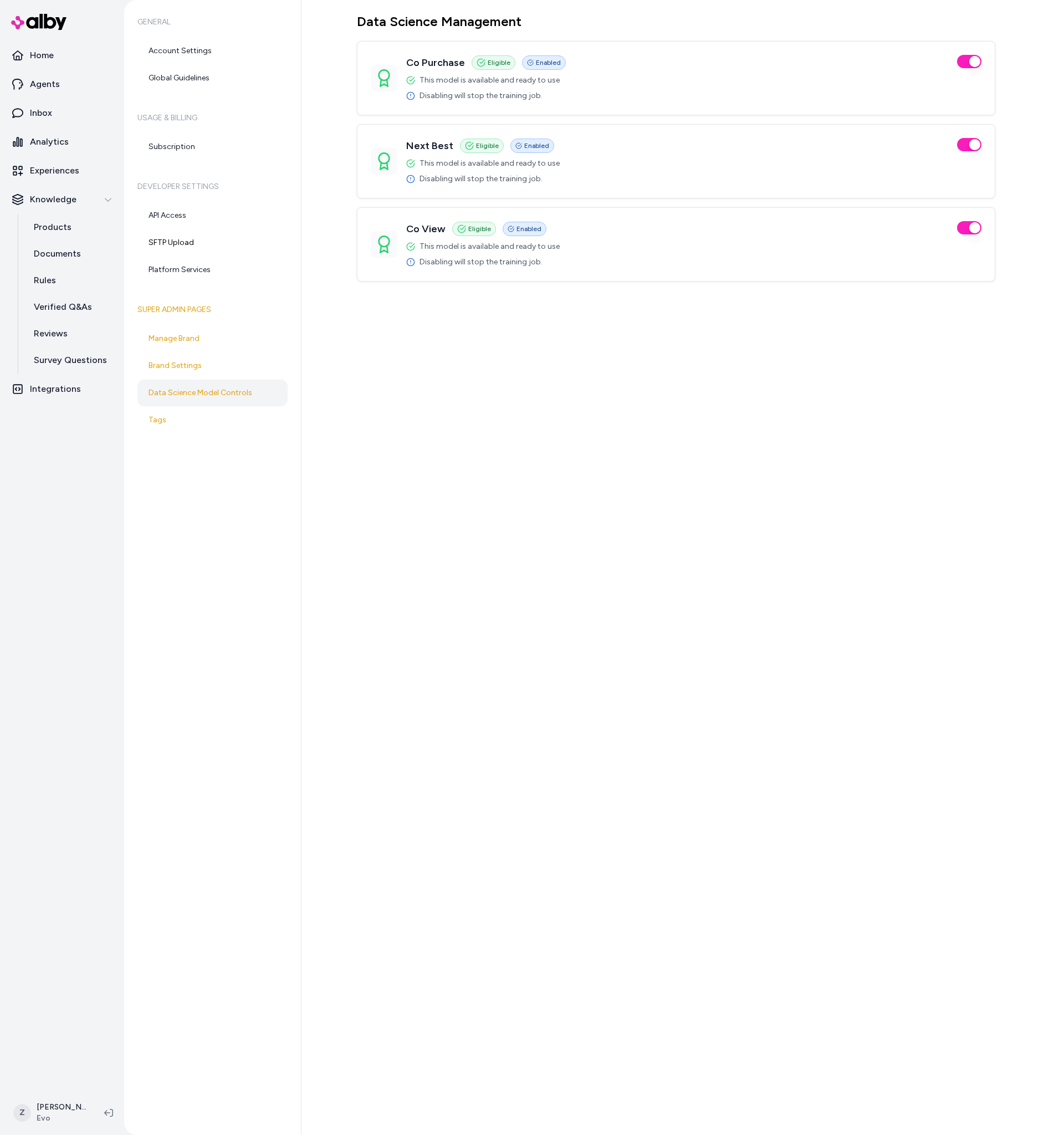
click at [522, 560] on div "Data Science Management Co Purchase Eligible Enabled This model is available an…" at bounding box center [683, 567] width 763 height 1135
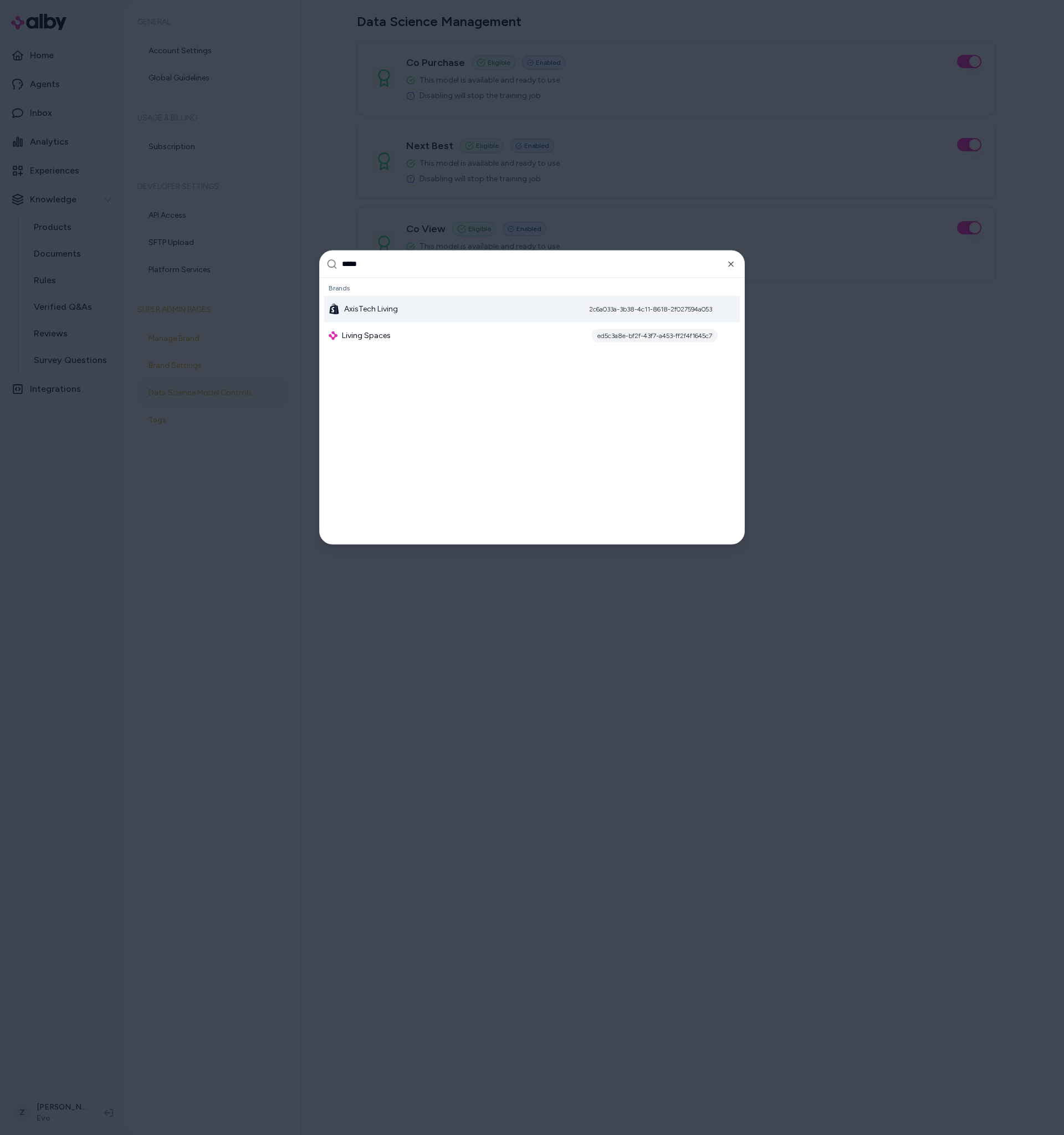
type input "******"
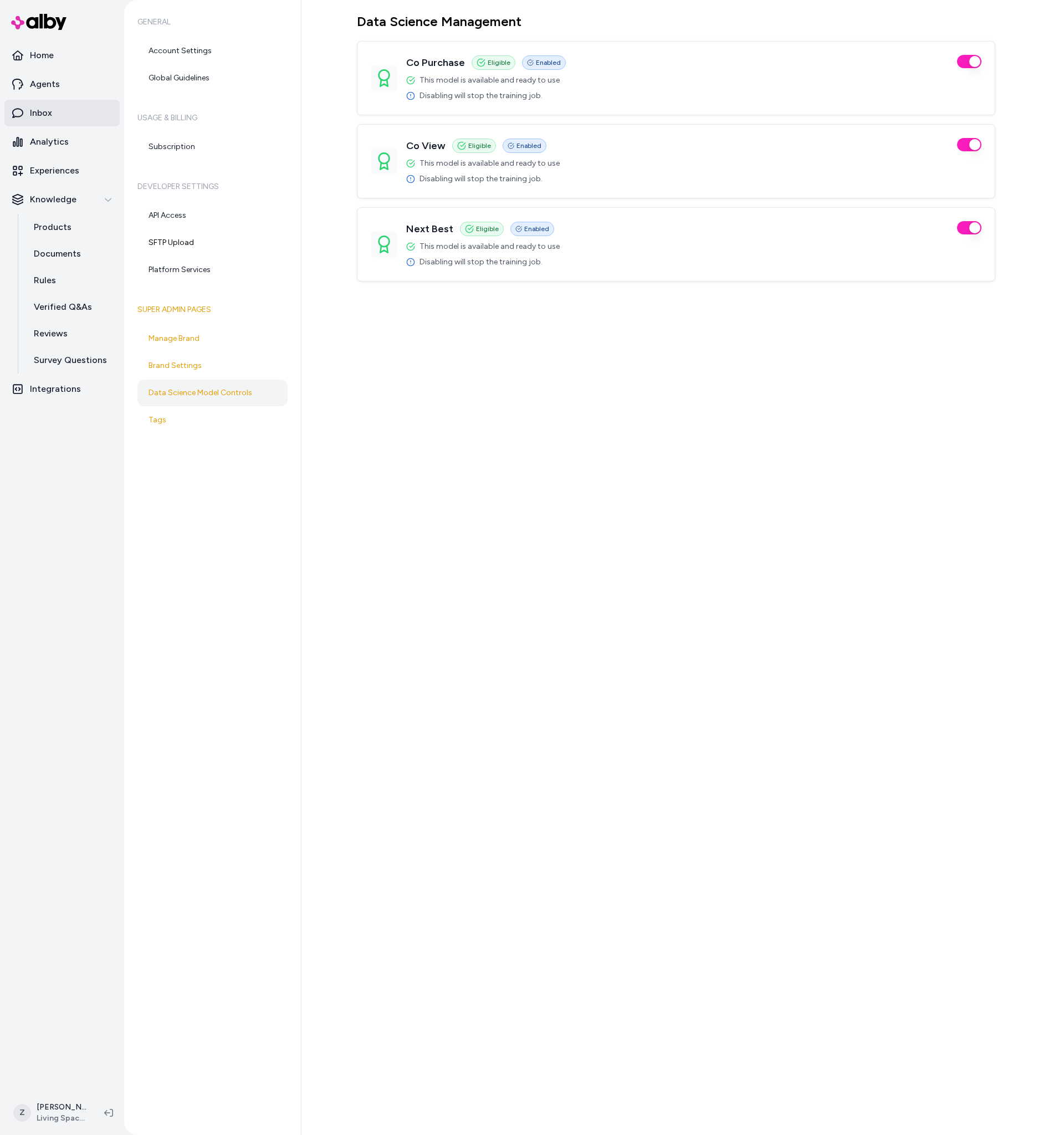
click at [82, 119] on link "Inbox" at bounding box center [62, 113] width 115 height 27
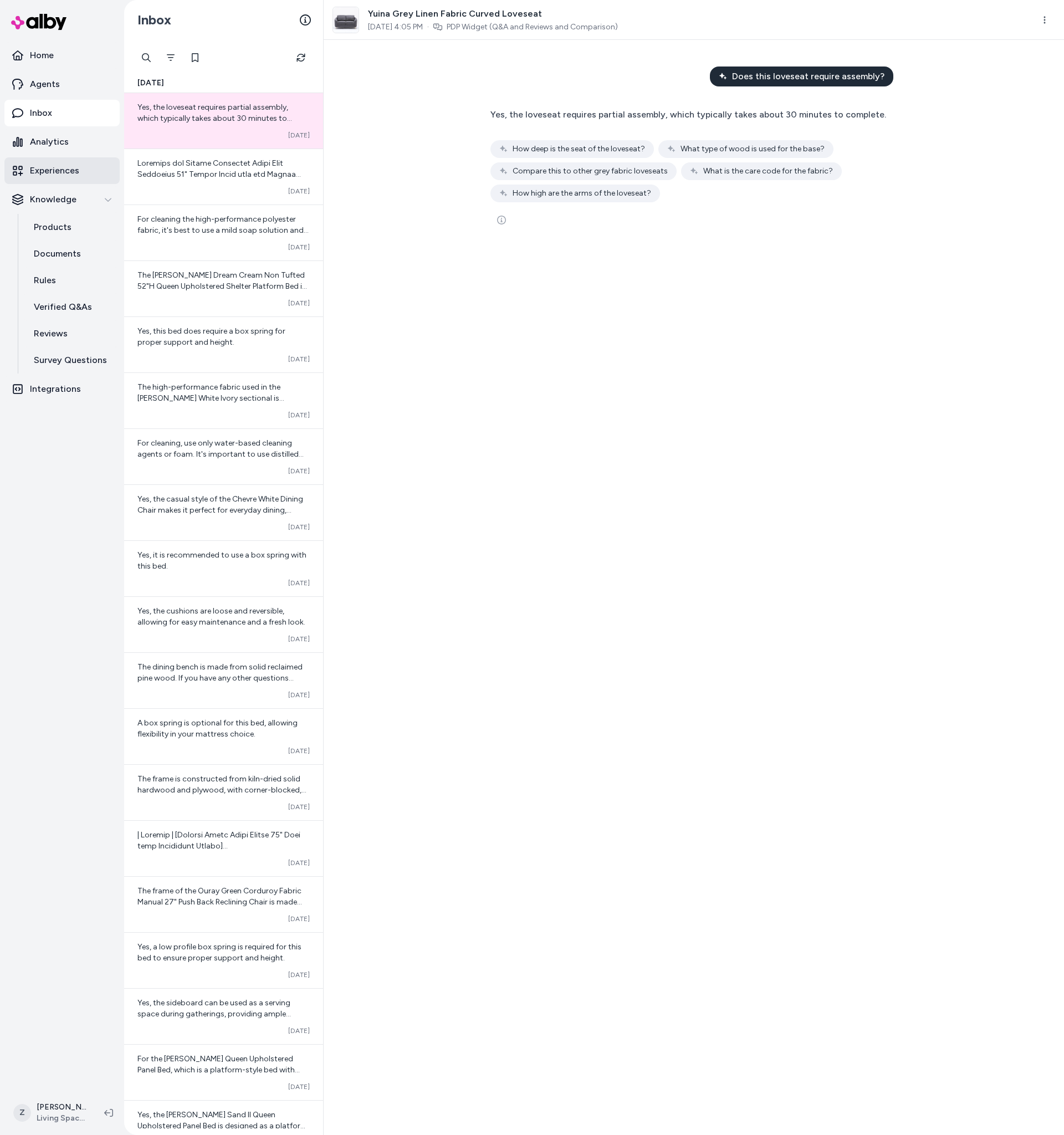
click at [60, 174] on p "Experiences" at bounding box center [54, 170] width 49 height 14
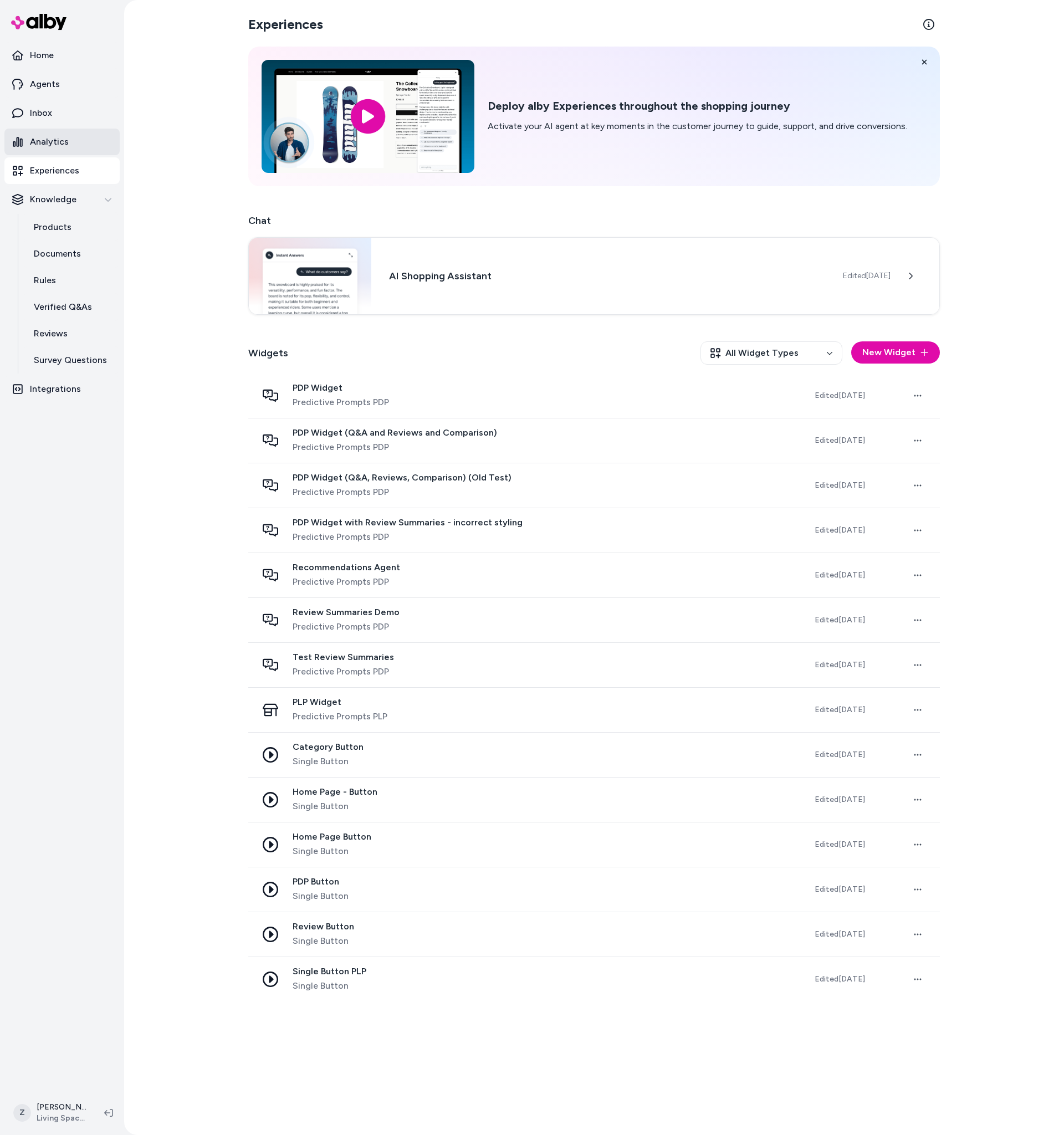
click at [43, 140] on p "Analytics" at bounding box center [49, 142] width 39 height 14
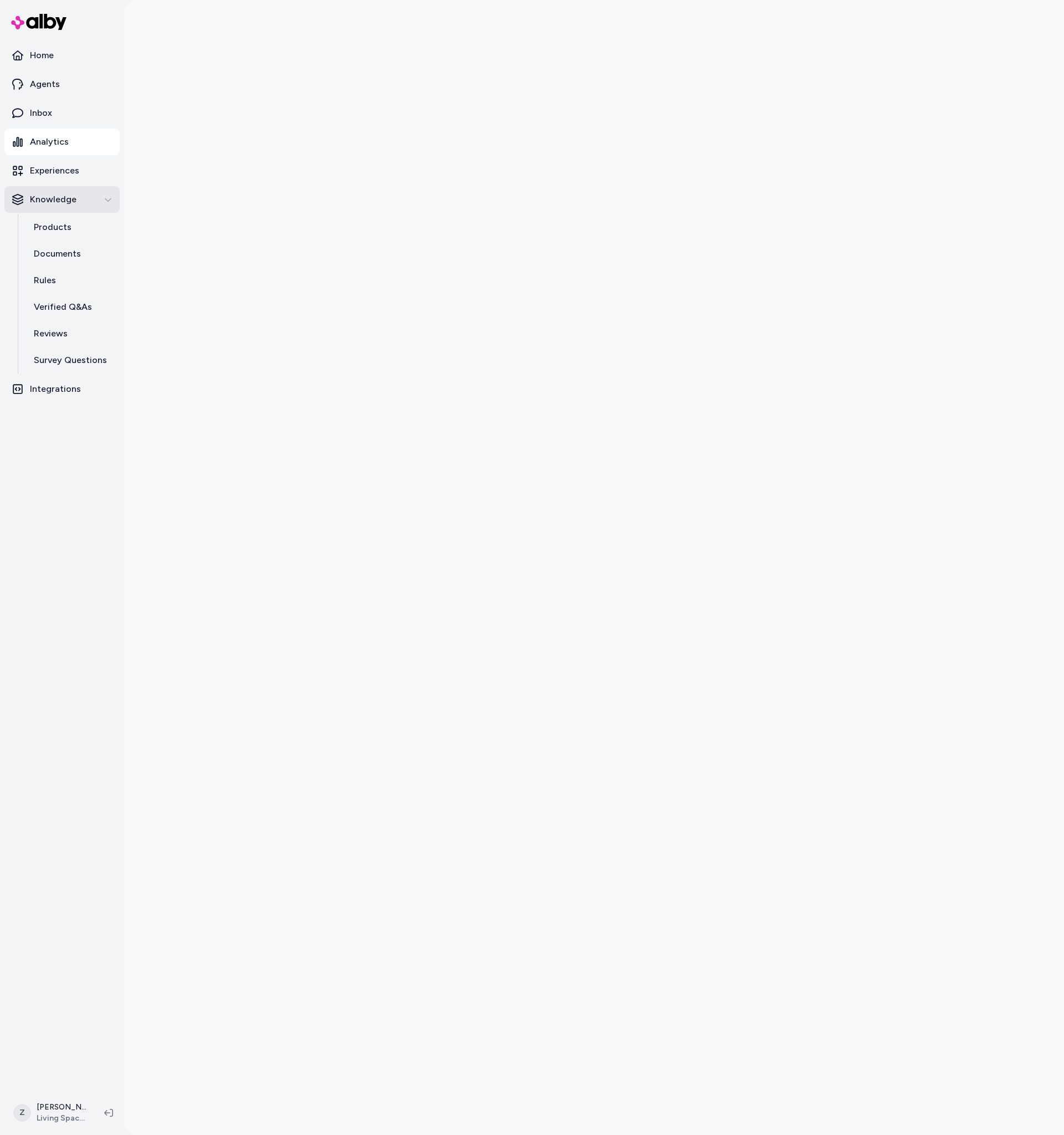
click at [51, 201] on p "Knowledge" at bounding box center [53, 200] width 47 height 14
click at [47, 200] on p "Knowledge" at bounding box center [53, 200] width 47 height 14
click at [49, 179] on link "Experiences" at bounding box center [62, 170] width 115 height 27
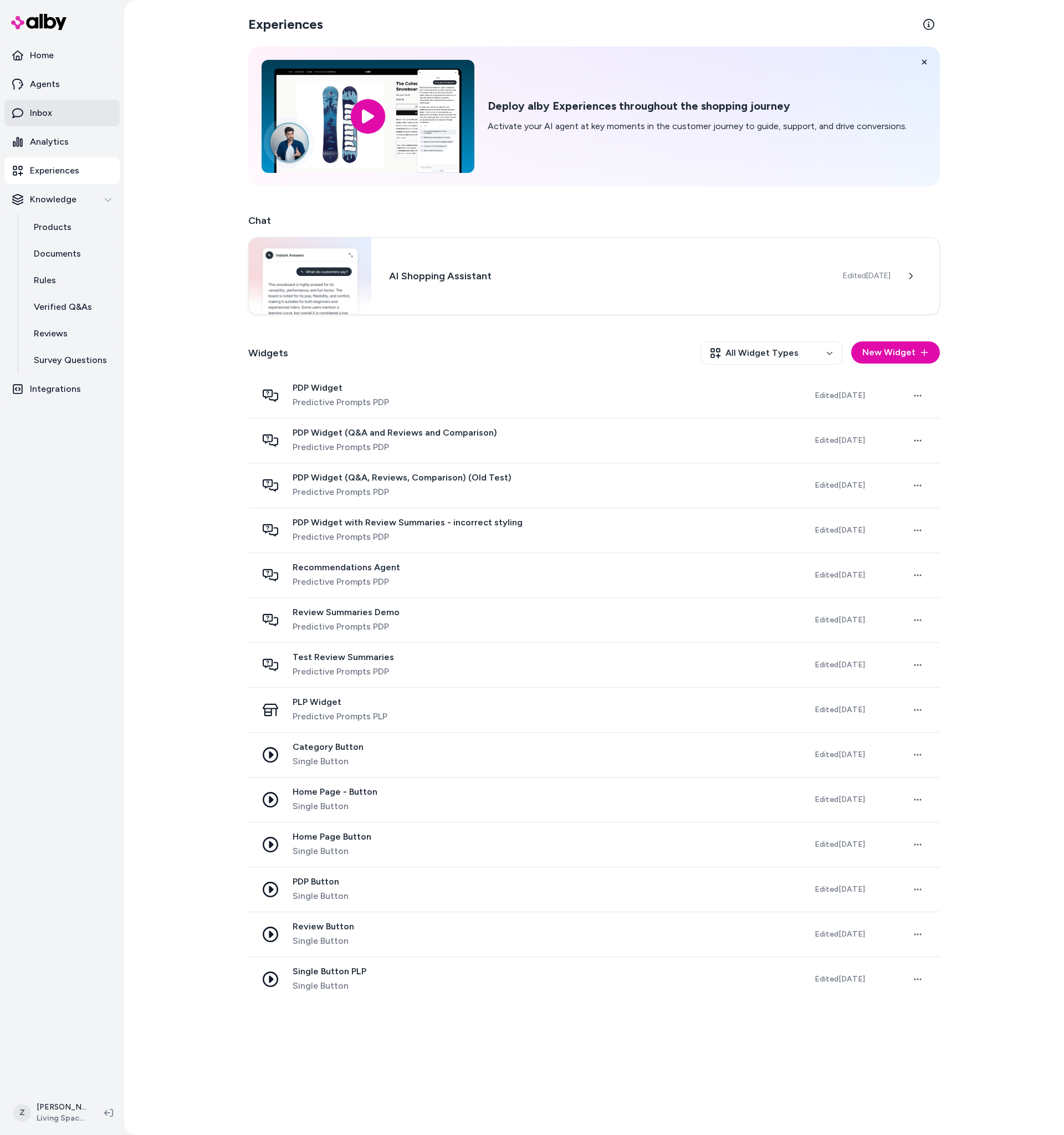
click at [65, 100] on link "Inbox" at bounding box center [62, 113] width 115 height 27
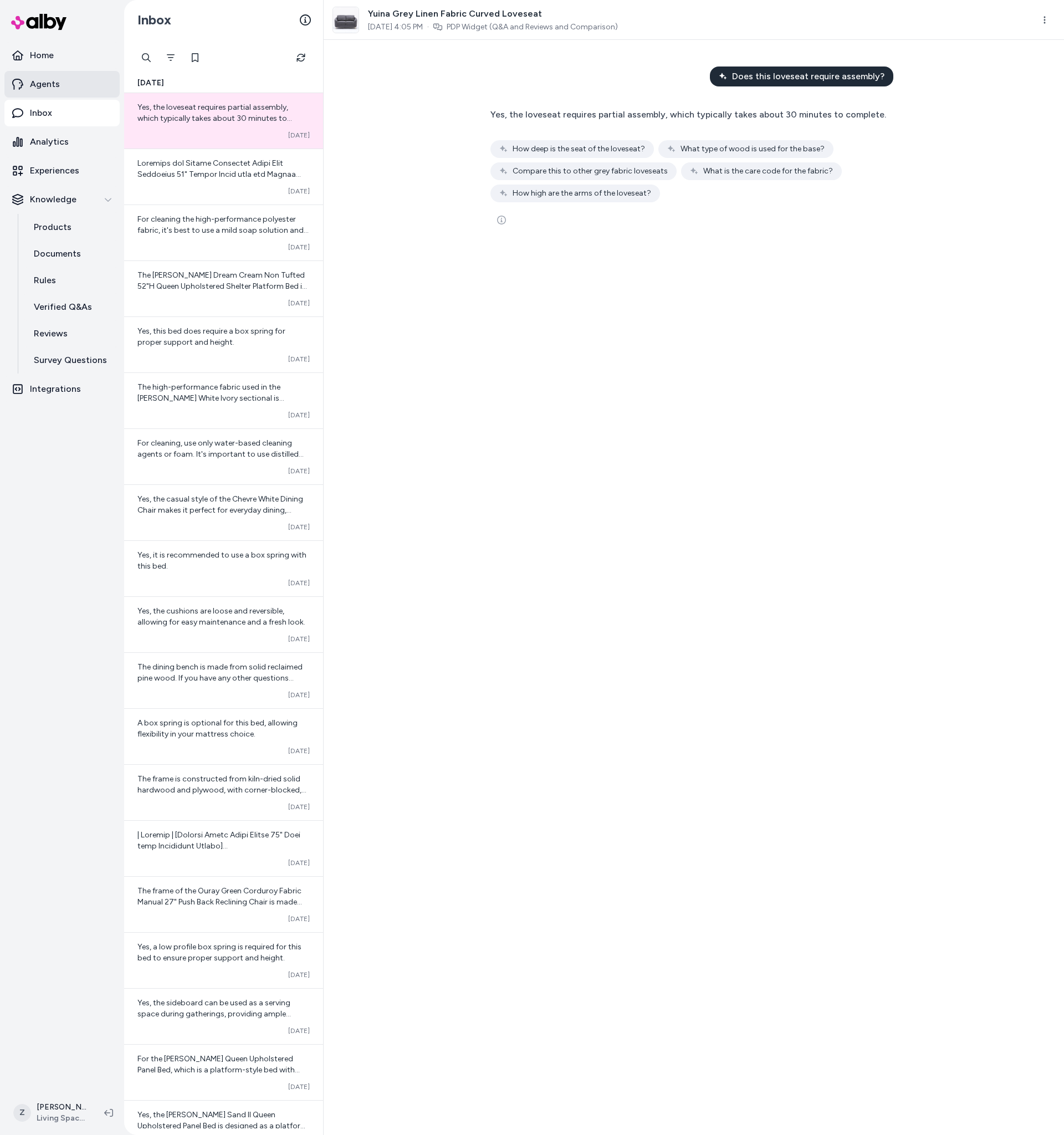
click at [68, 86] on link "Agents" at bounding box center [62, 84] width 115 height 27
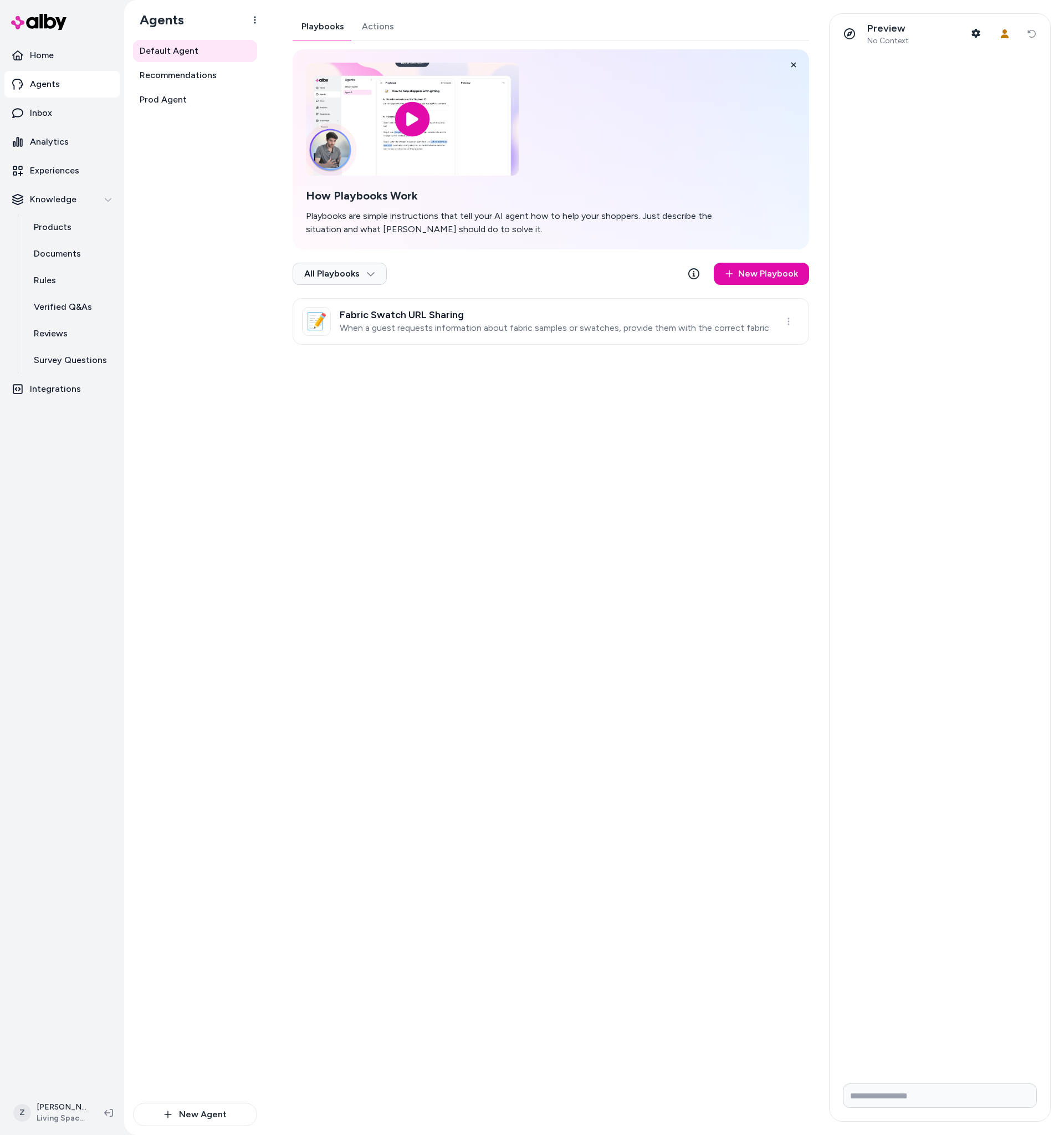
click at [377, 29] on div "Playbooks Actions How Playbooks Work Playbooks are simple instructions that tel…" at bounding box center [550, 179] width 517 height 331
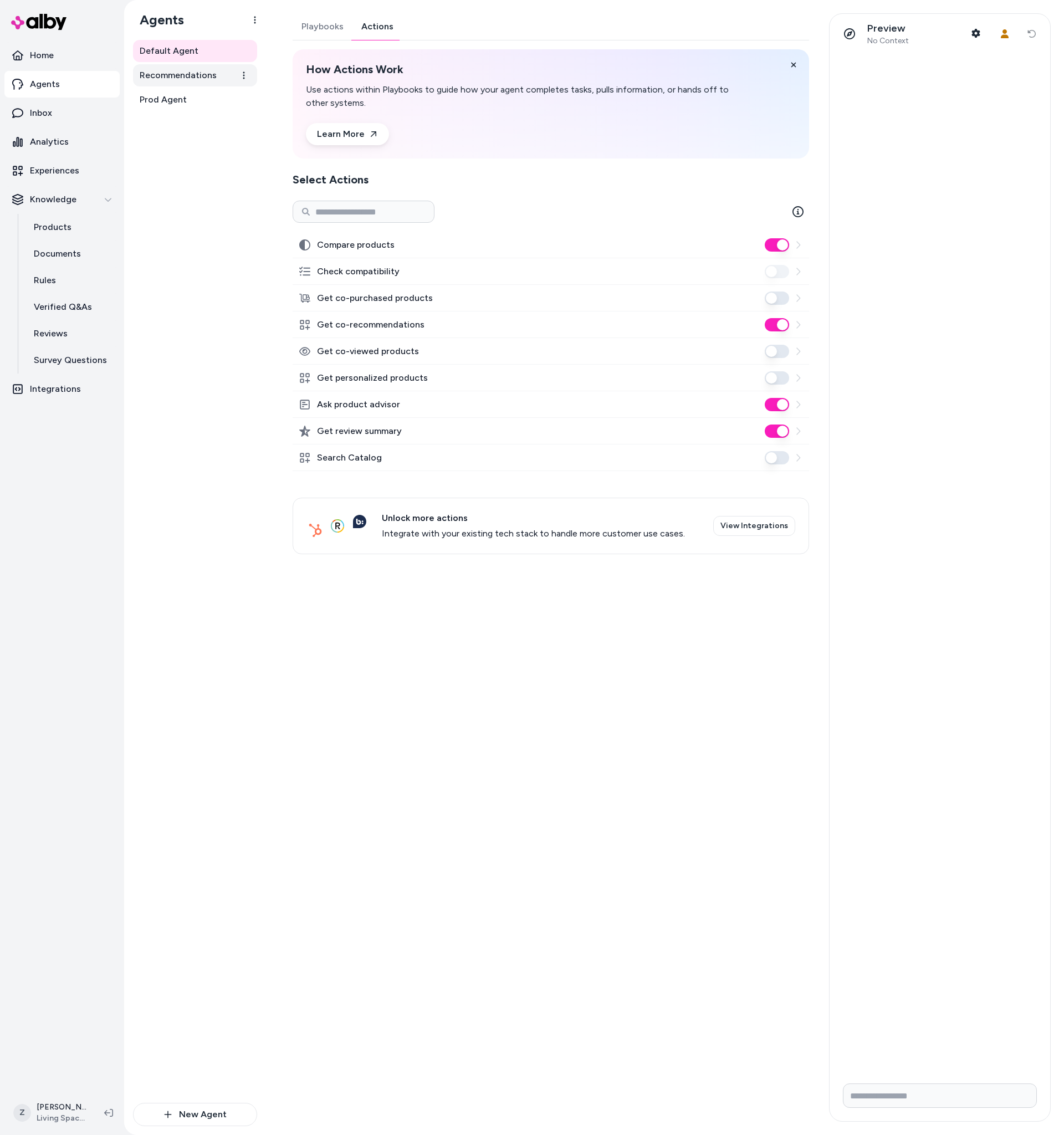
click at [185, 83] on link "Recommendations" at bounding box center [195, 75] width 124 height 22
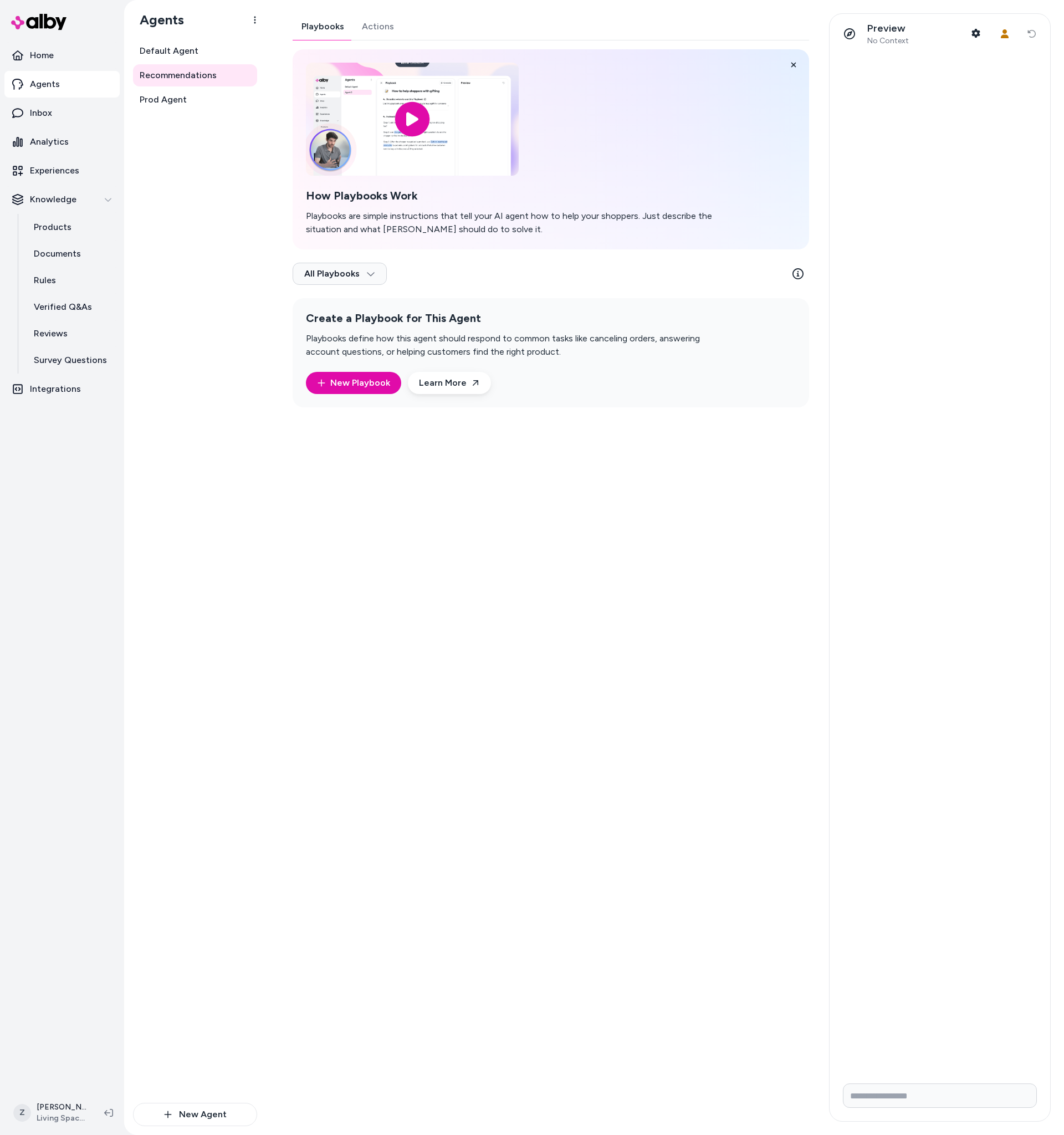
click at [384, 25] on div "Playbooks Actions How Playbooks Work Playbooks are simple instructions that tel…" at bounding box center [550, 211] width 517 height 394
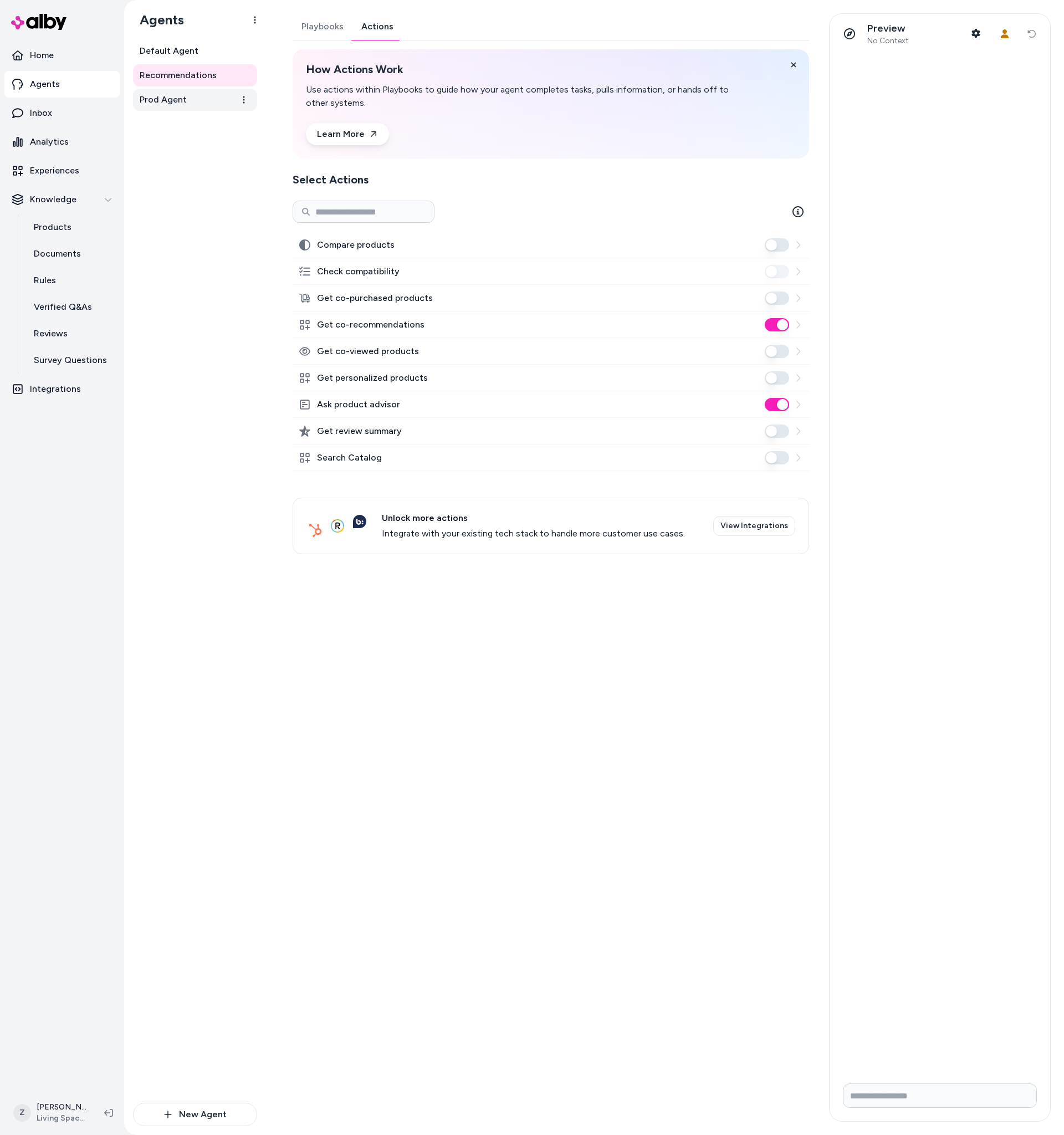
click at [224, 109] on link "Prod Agent" at bounding box center [195, 100] width 124 height 22
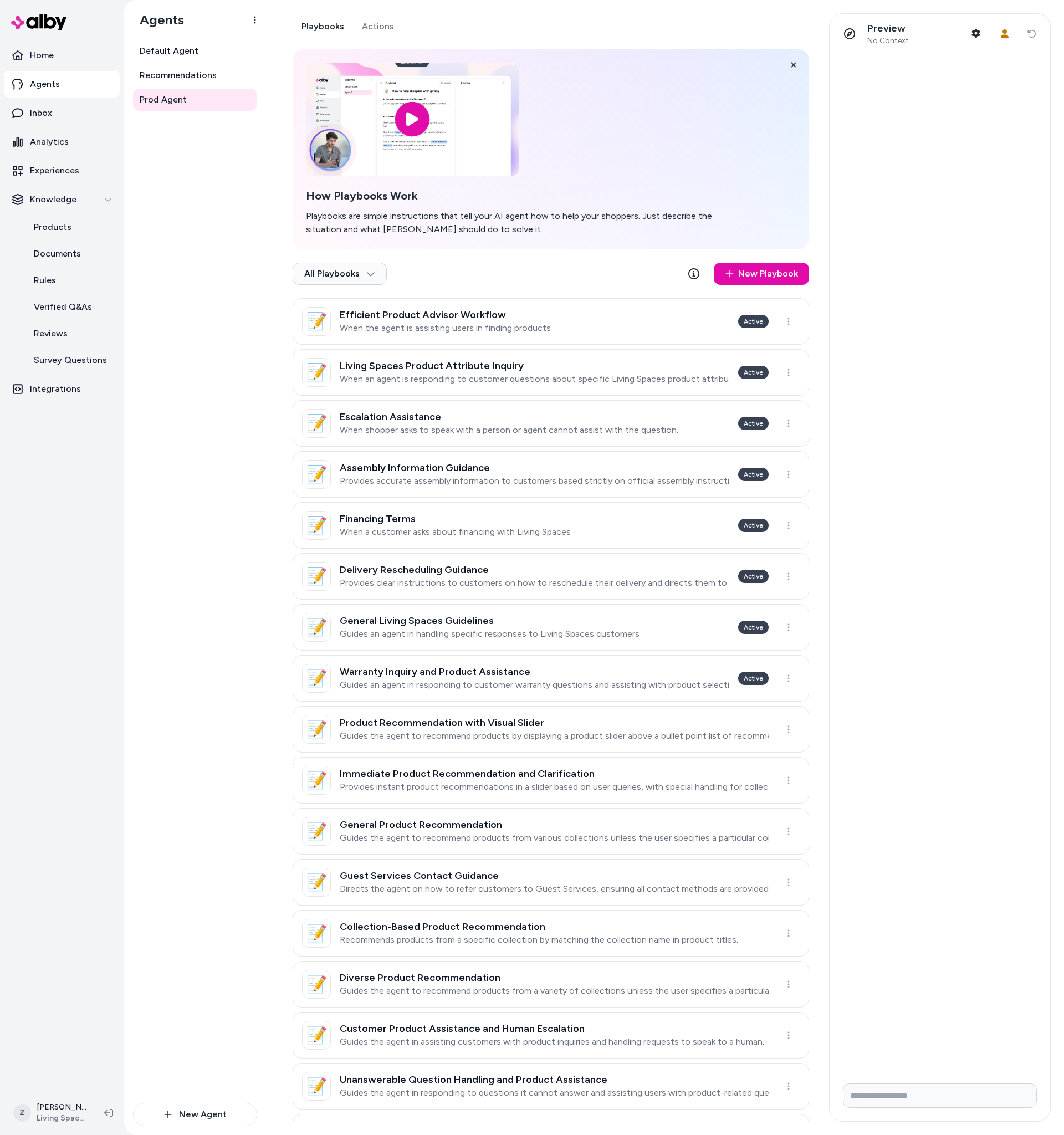
click at [370, 28] on div "Playbooks Actions How Playbooks Work Playbooks are simple instructions that tel…" at bounding box center [550, 613] width 517 height 1198
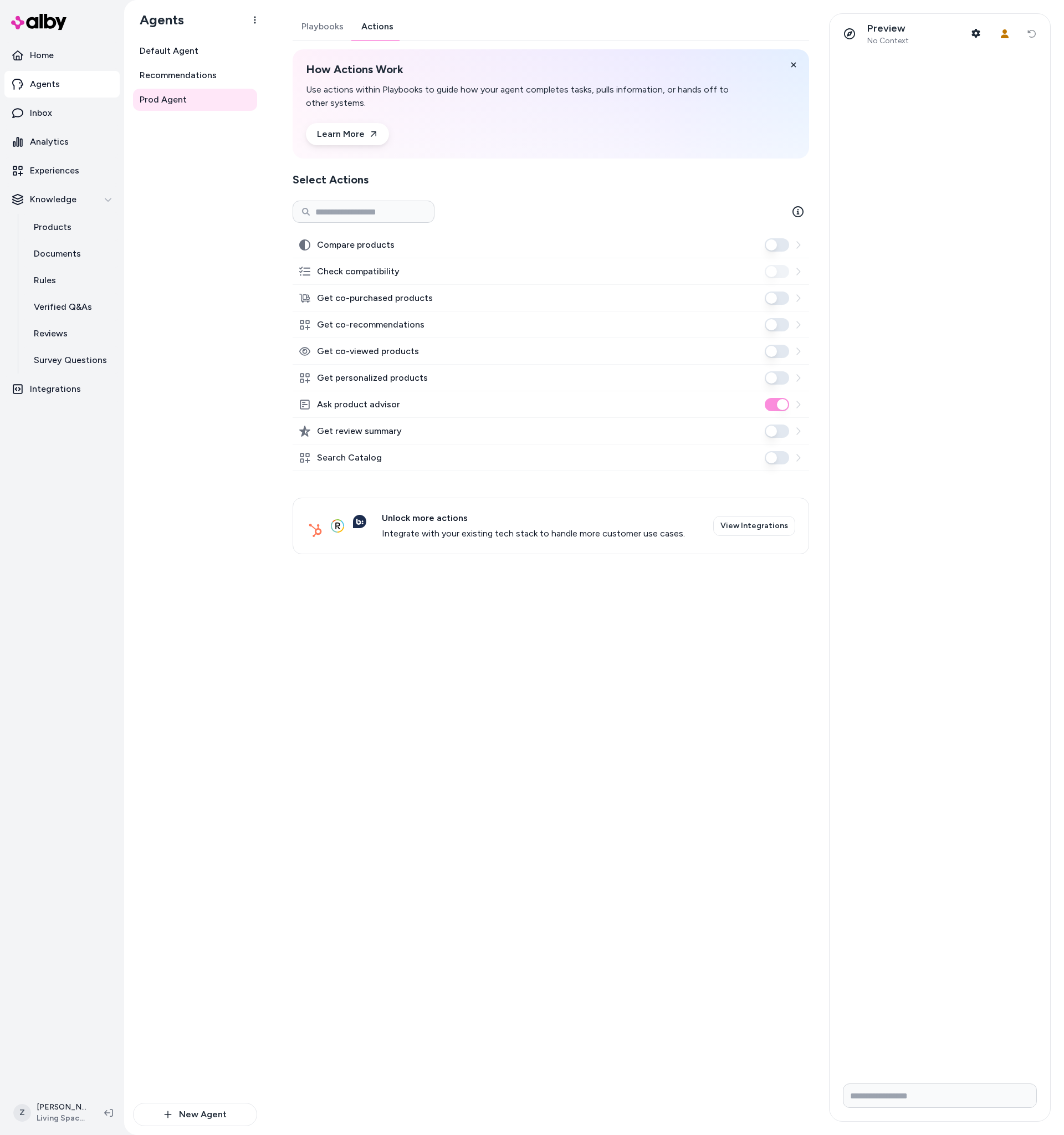
click at [778, 324] on button "Get co-recommendations" at bounding box center [777, 325] width 25 height 14
click at [60, 277] on link "Rules" at bounding box center [71, 280] width 97 height 27
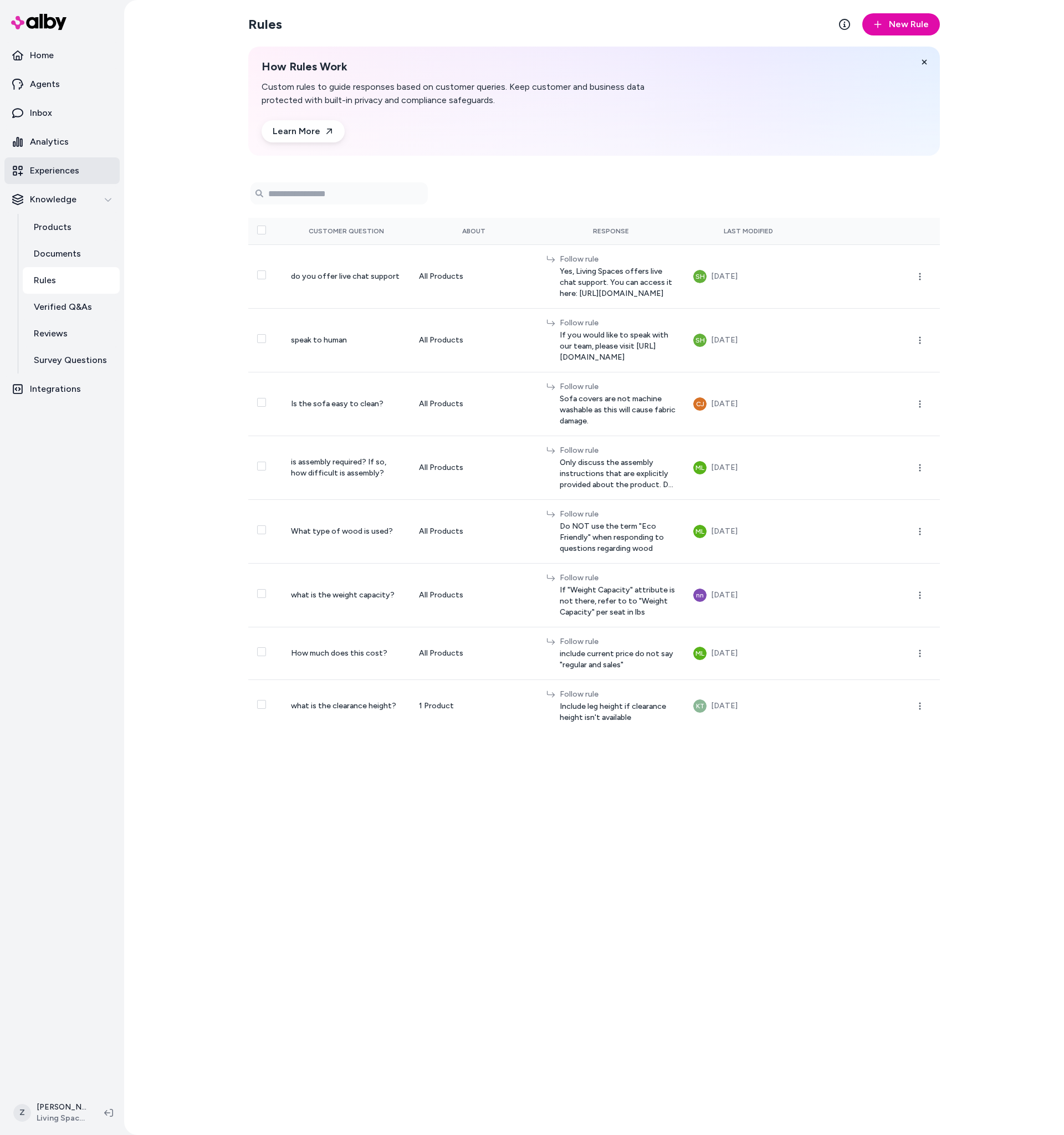
click at [56, 163] on link "Experiences" at bounding box center [62, 170] width 115 height 27
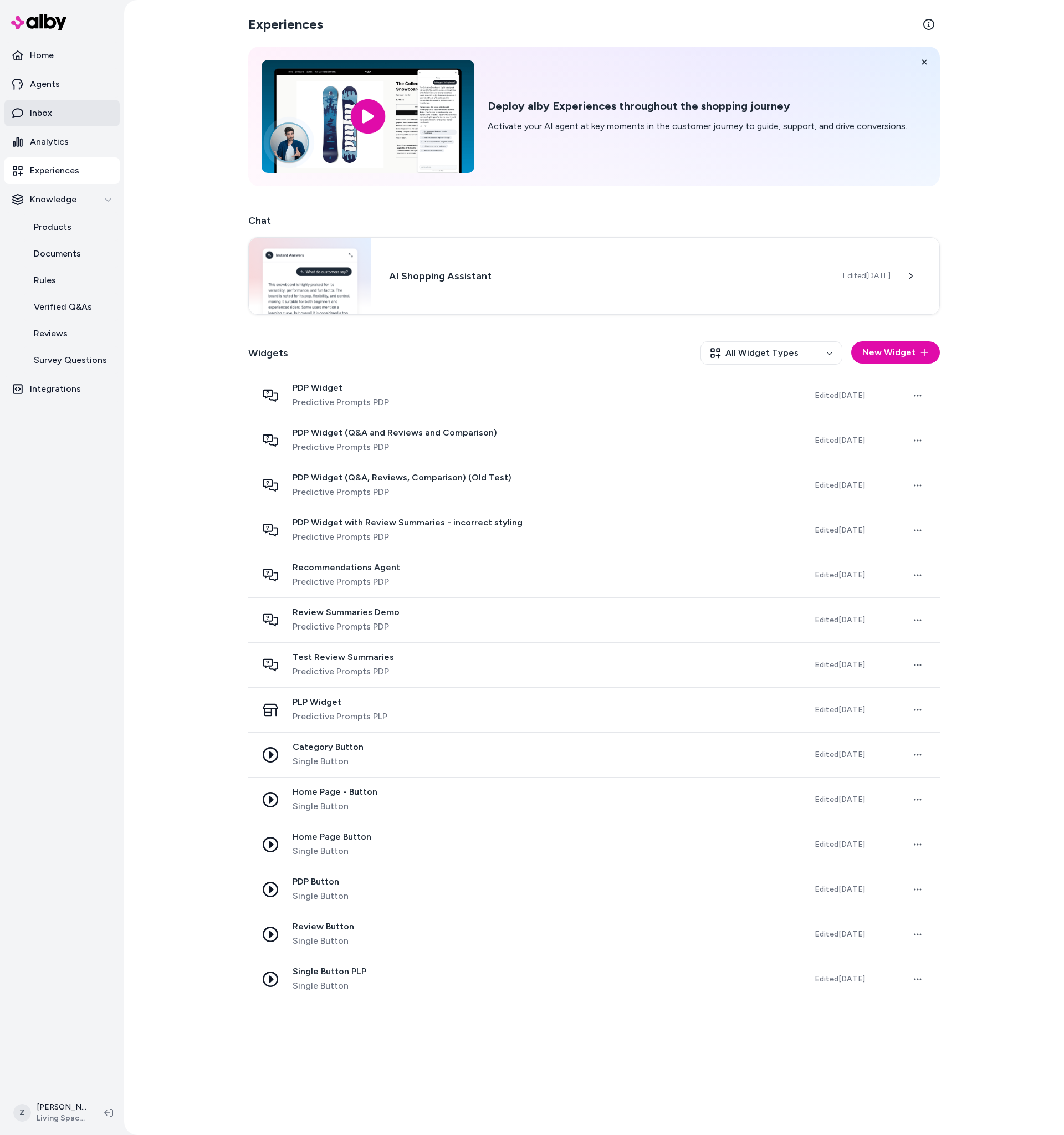
click at [69, 104] on link "Inbox" at bounding box center [62, 113] width 115 height 27
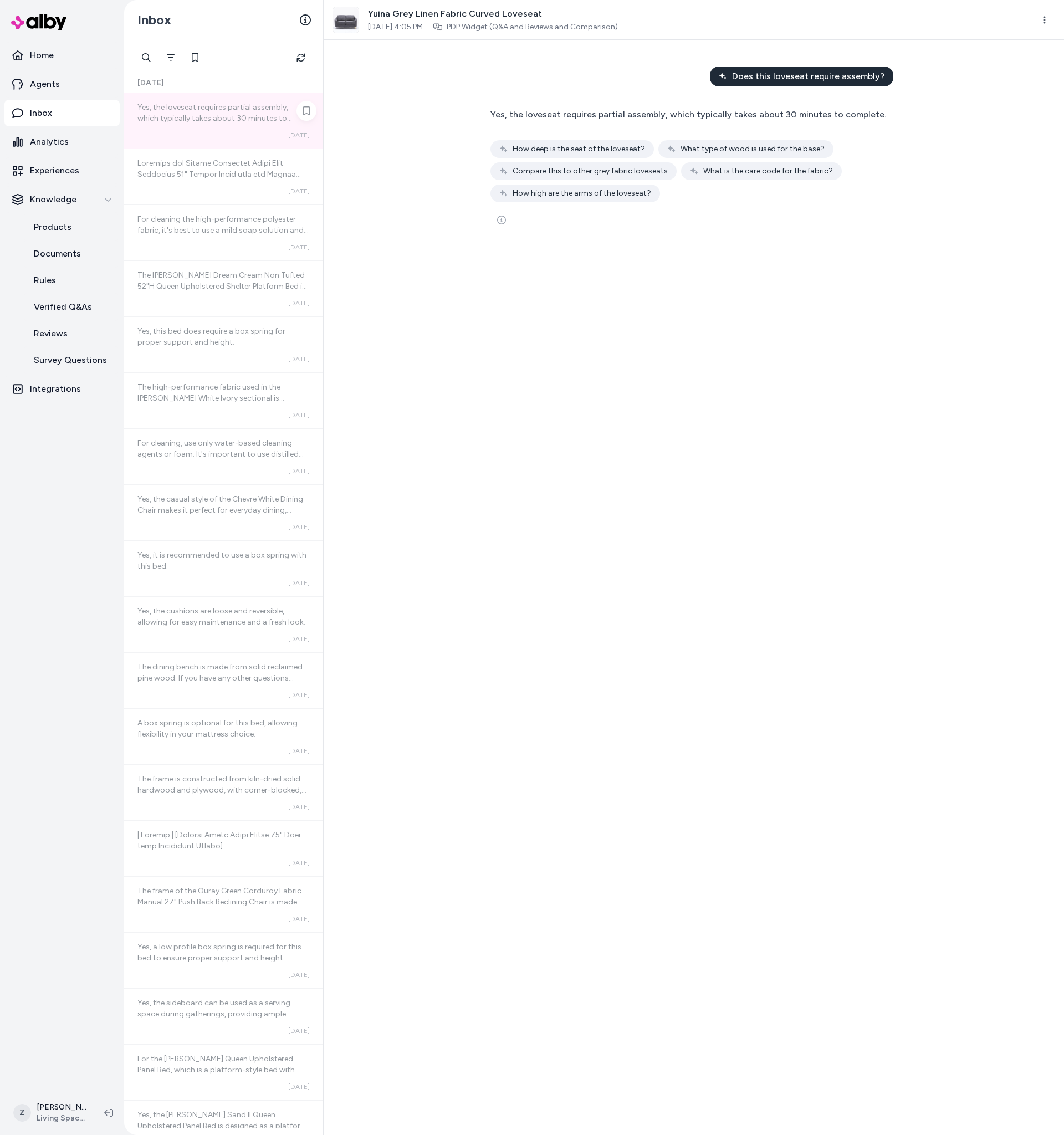
click at [266, 128] on div "Yes, the loveseat requires partial assembly, which typically takes about 30 min…" at bounding box center [224, 121] width 199 height 55
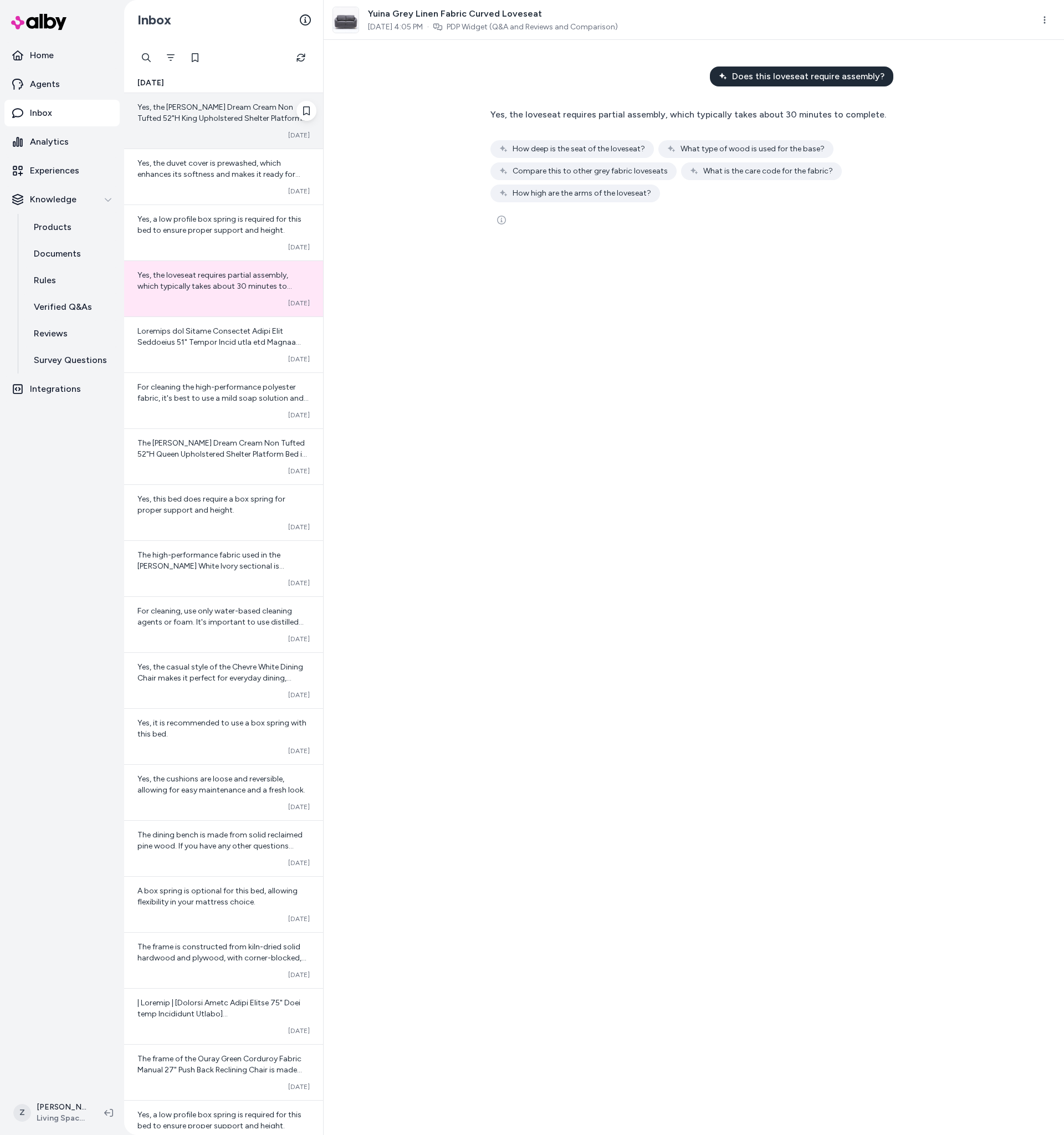
click at [224, 126] on div "Yes, the [PERSON_NAME] Dream Cream Non Tufted 52"H King Upholstered Shelter Pla…" at bounding box center [224, 121] width 199 height 55
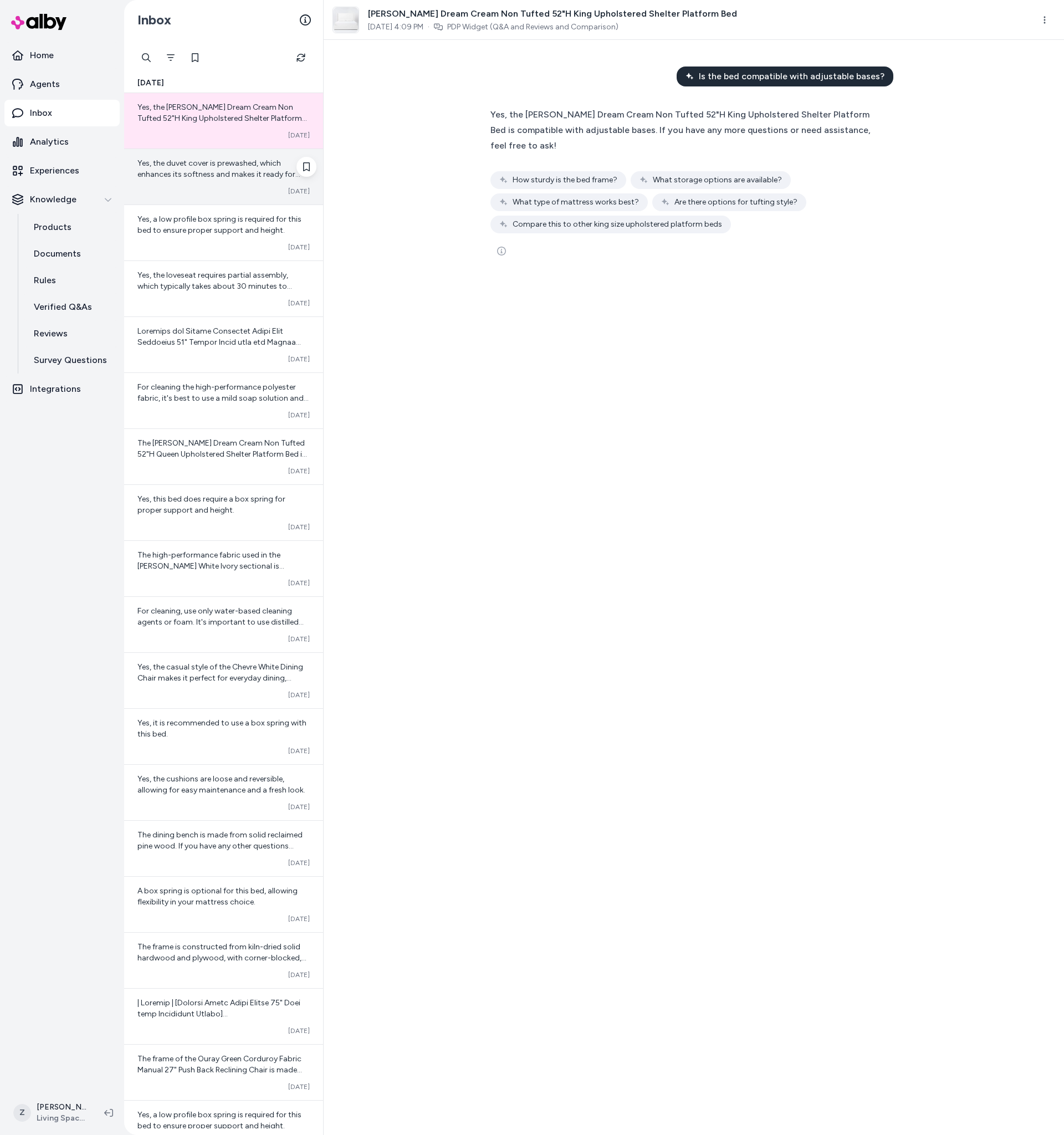
click at [225, 168] on div "Yes, the duvet cover is prewashed, which enhances its softness and makes it rea…" at bounding box center [224, 169] width 172 height 22
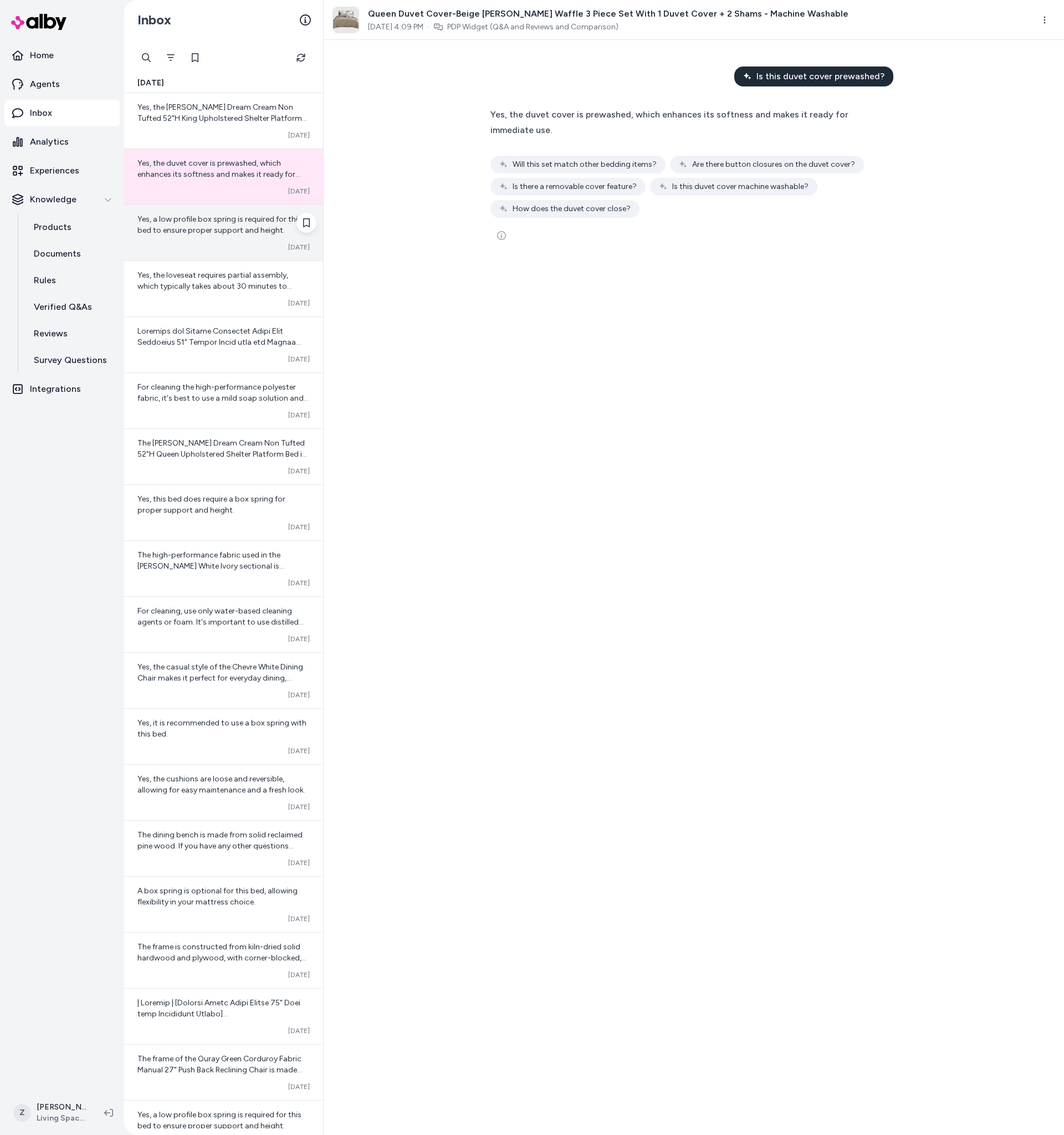
click at [213, 242] on div "Converted [DATE]" at bounding box center [224, 247] width 172 height 9
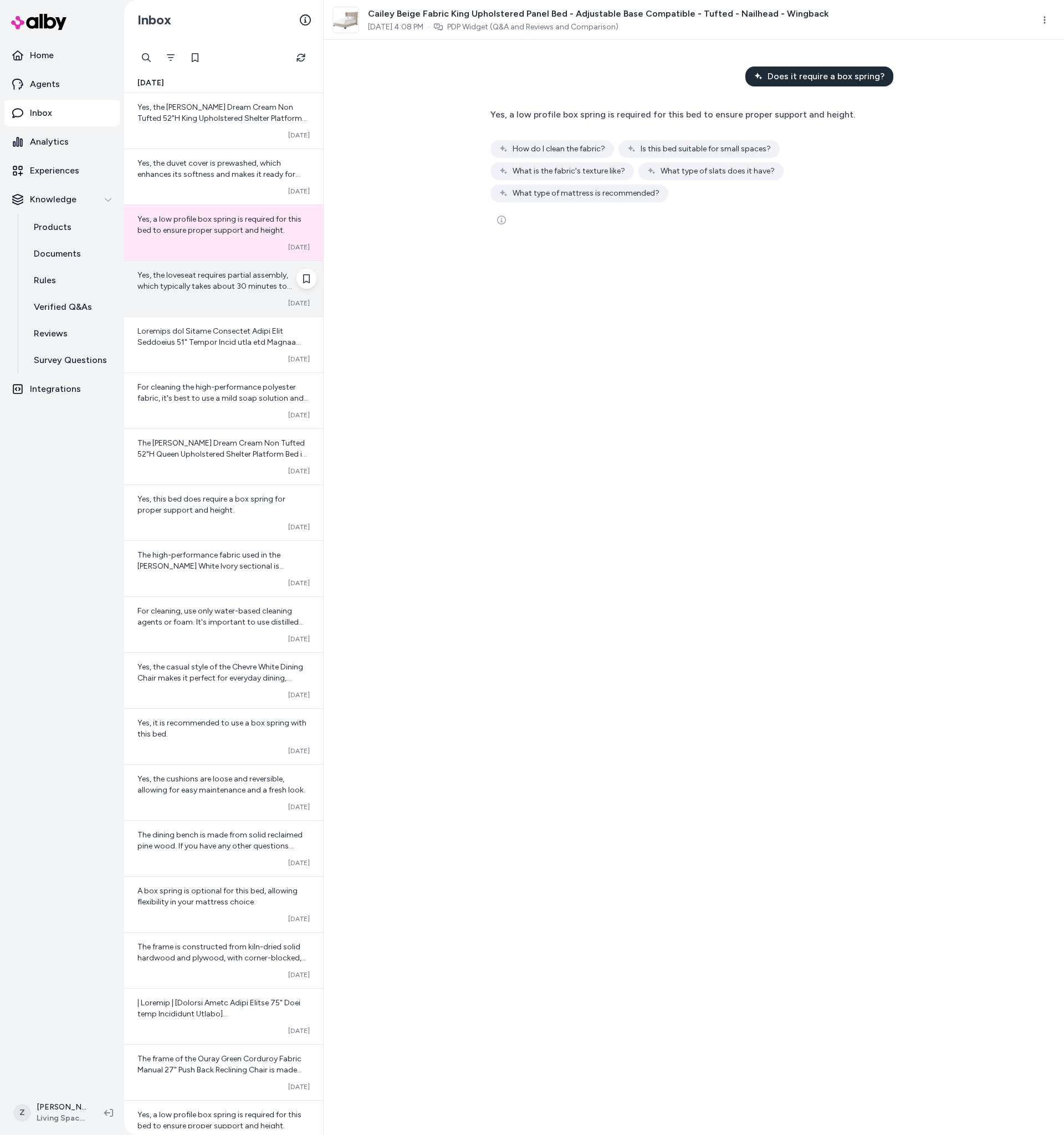
click at [204, 302] on div "Converted [DATE]" at bounding box center [224, 303] width 172 height 9
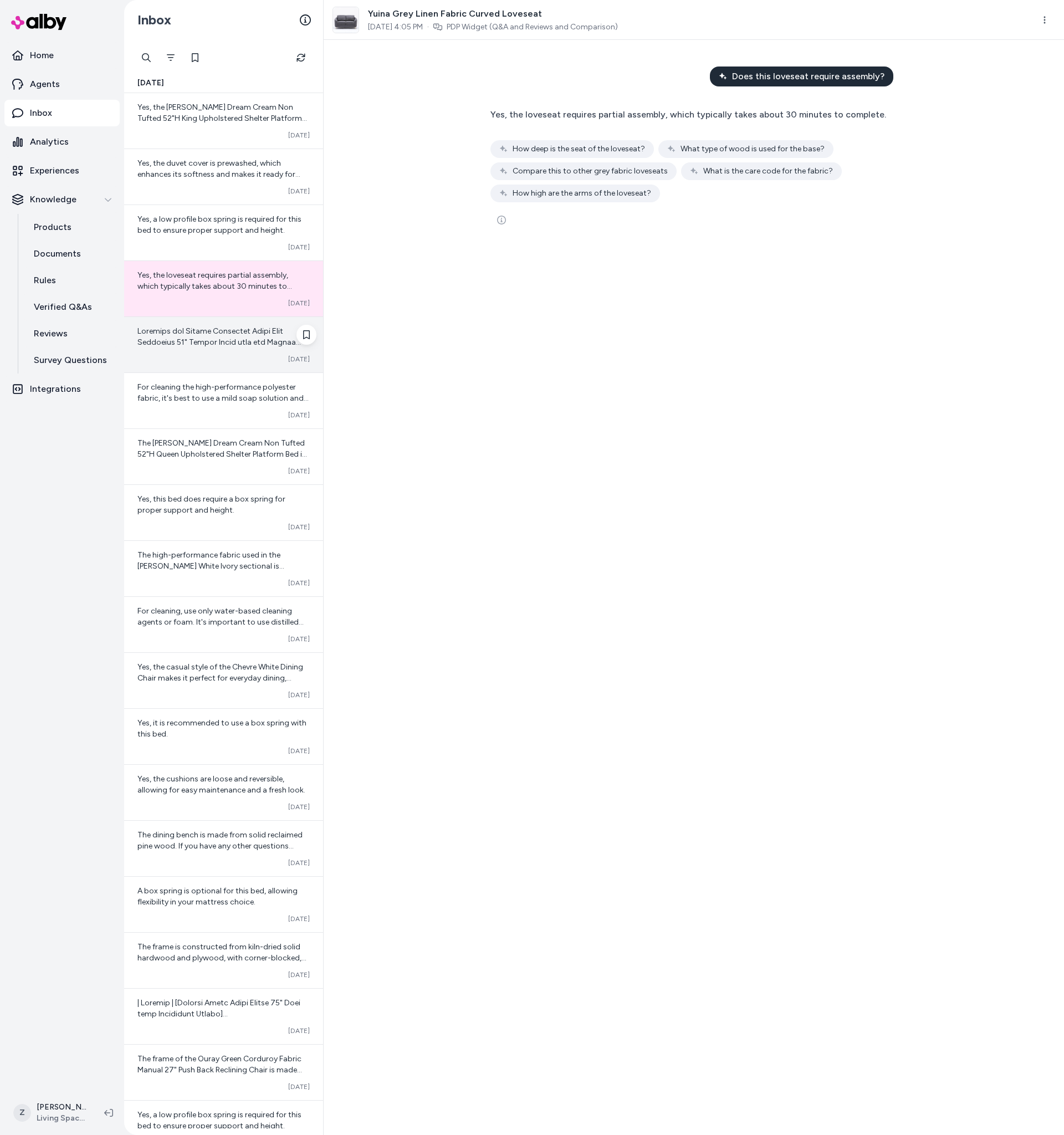
click at [191, 345] on span at bounding box center [224, 592] width 172 height 530
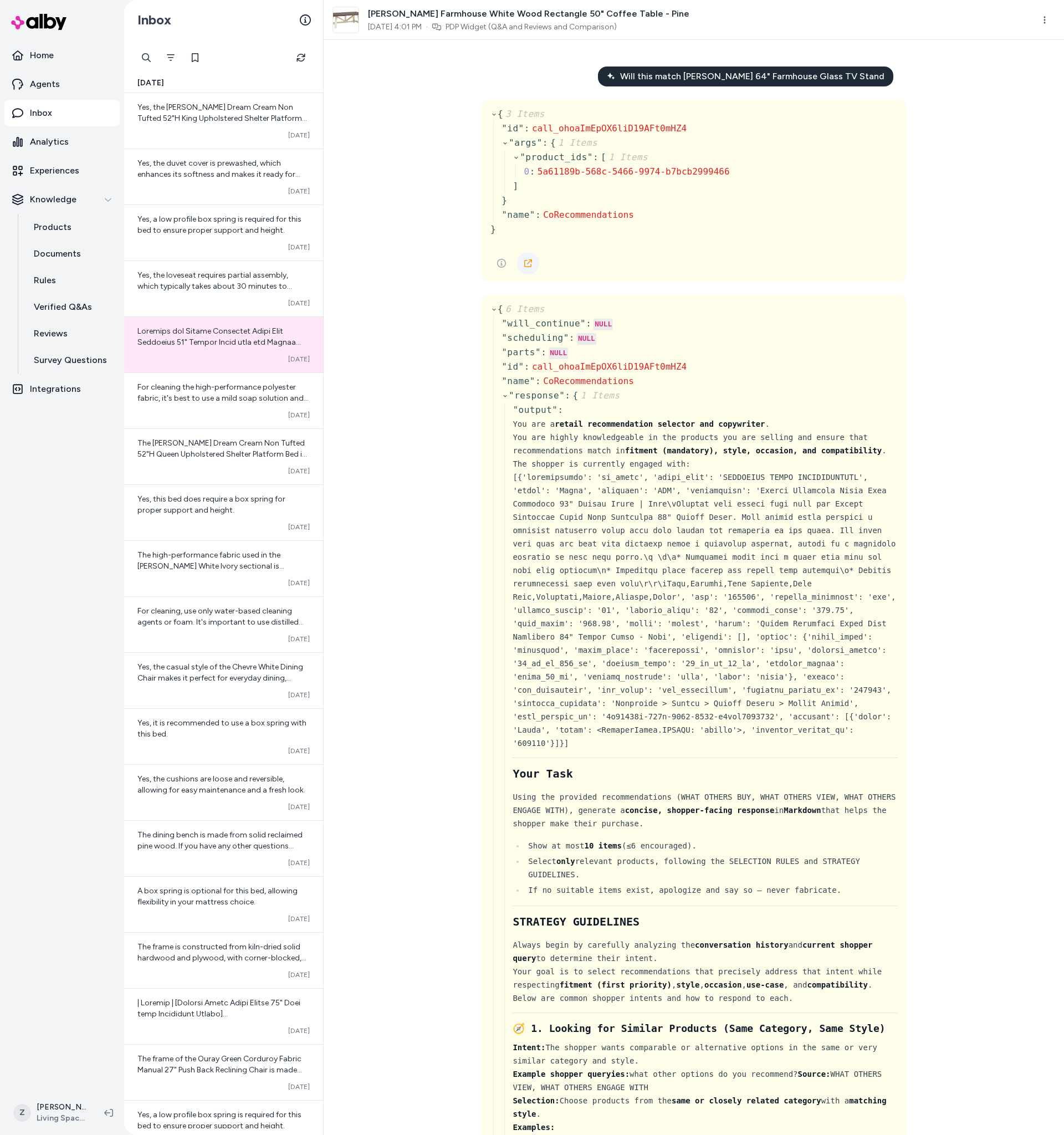
click at [529, 261] on icon at bounding box center [528, 263] width 8 height 8
